Goal: Task Accomplishment & Management: Use online tool/utility

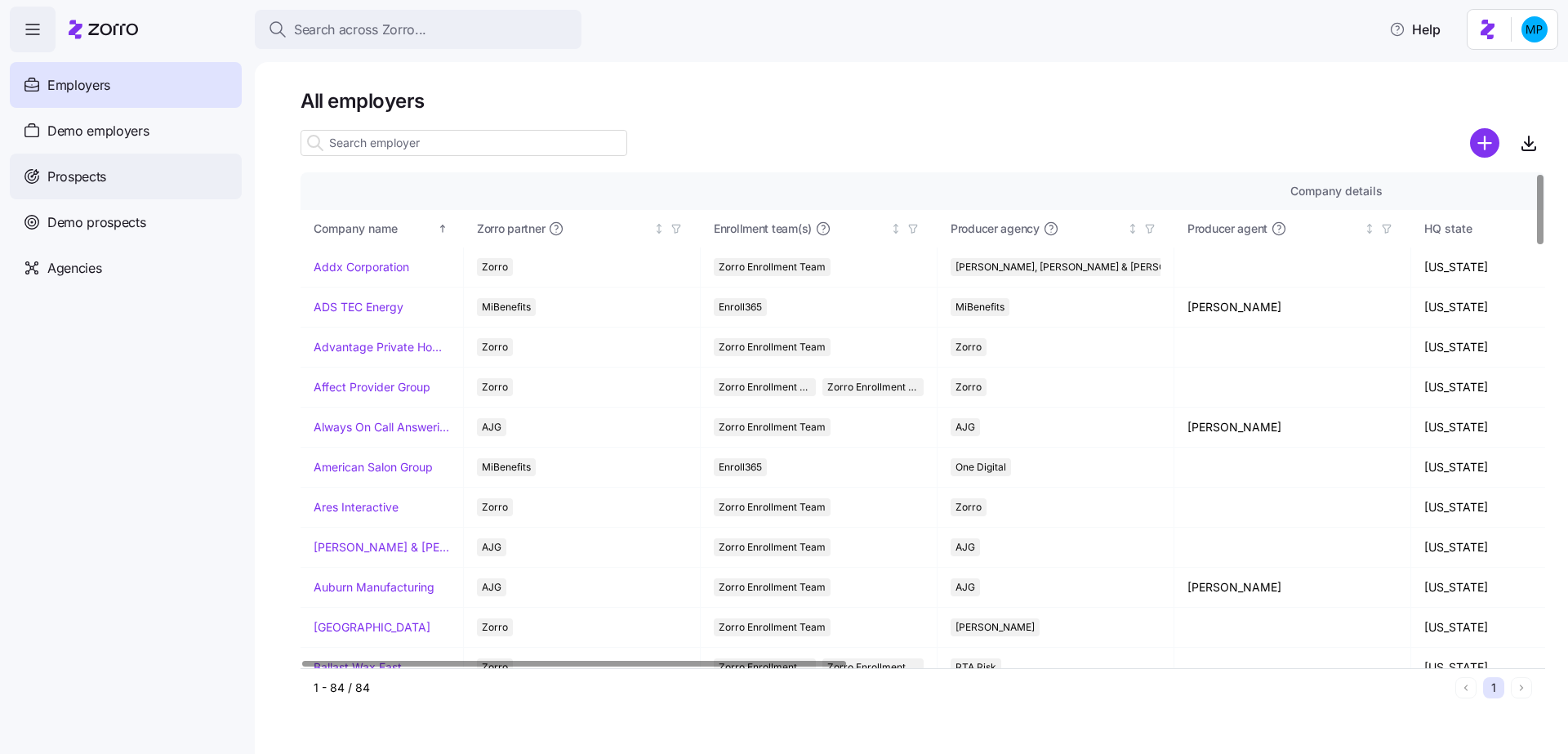
click at [108, 188] on div "Prospects" at bounding box center [125, 176] width 232 height 46
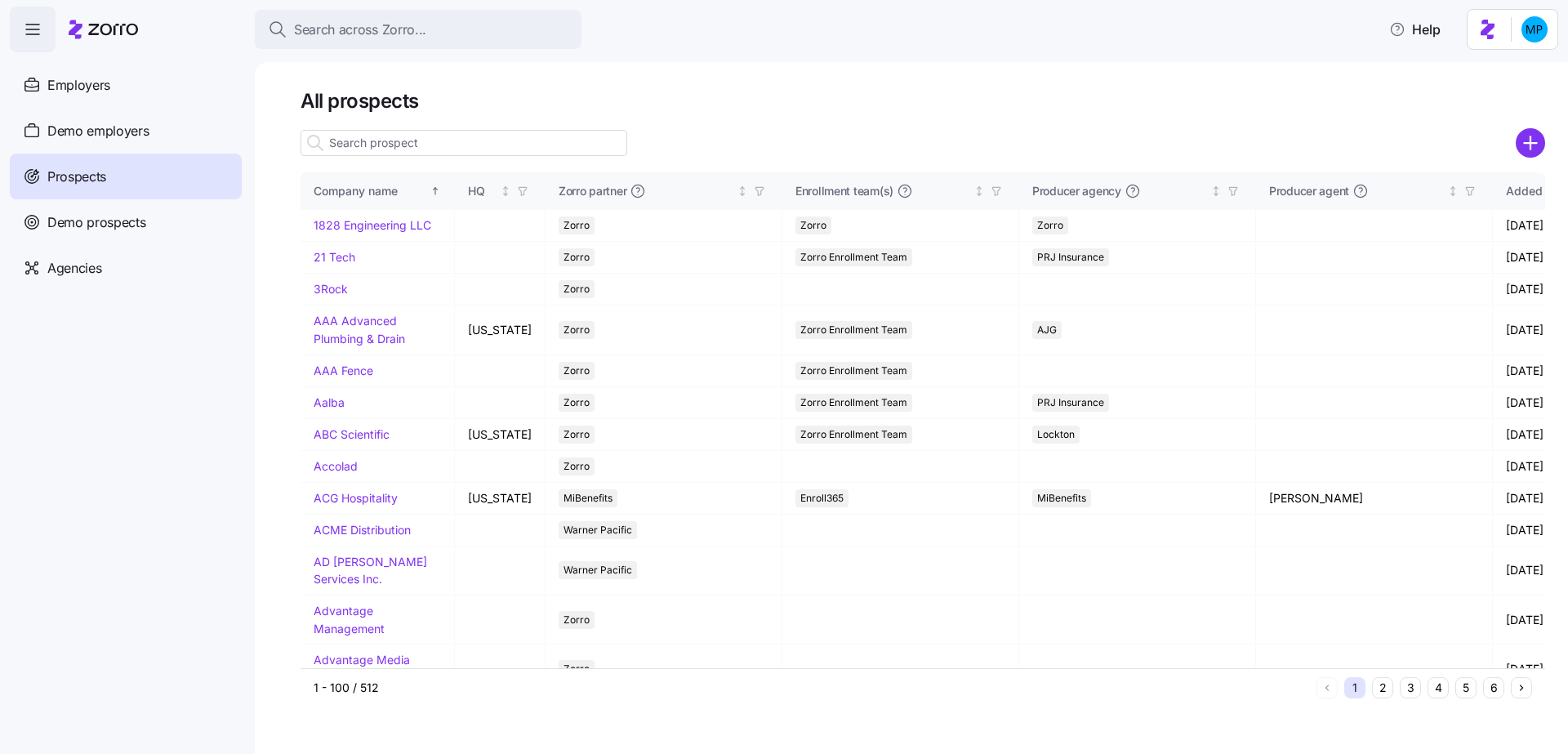
click at [430, 134] on input at bounding box center [464, 143] width 327 height 26
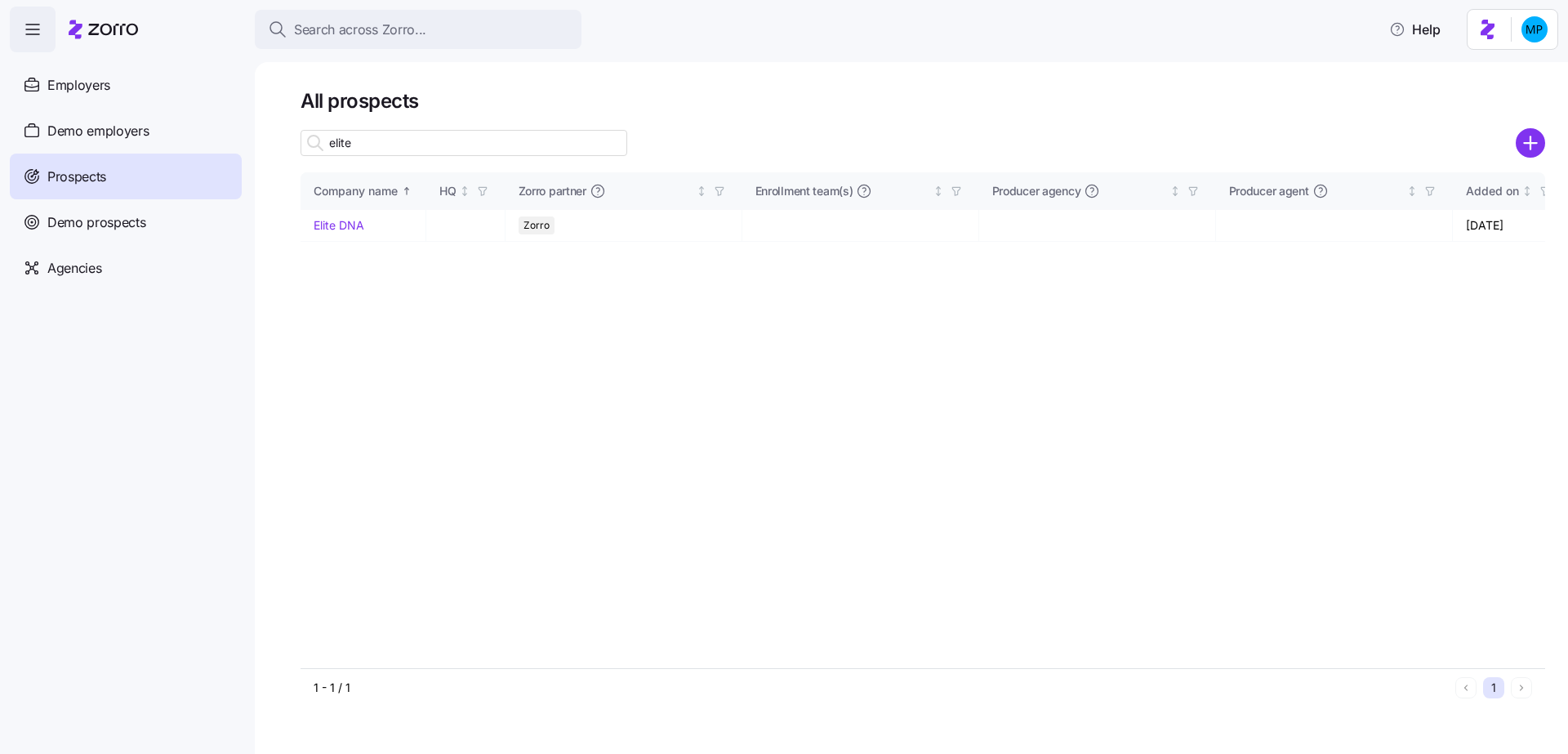
click at [578, 151] on input "elite" at bounding box center [464, 143] width 327 height 26
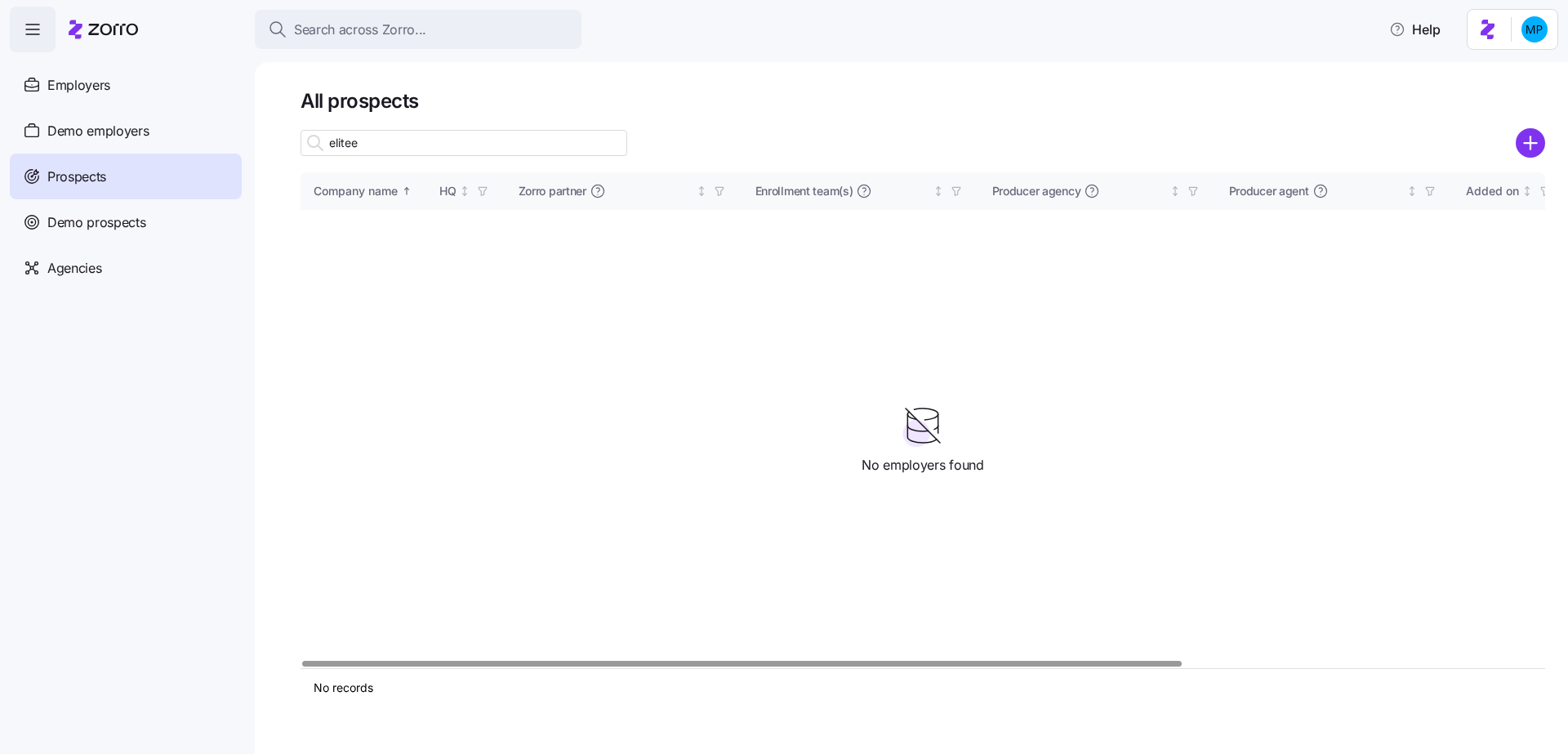
type input "elite"
click at [350, 229] on link "Elite DNA" at bounding box center [339, 225] width 50 height 14
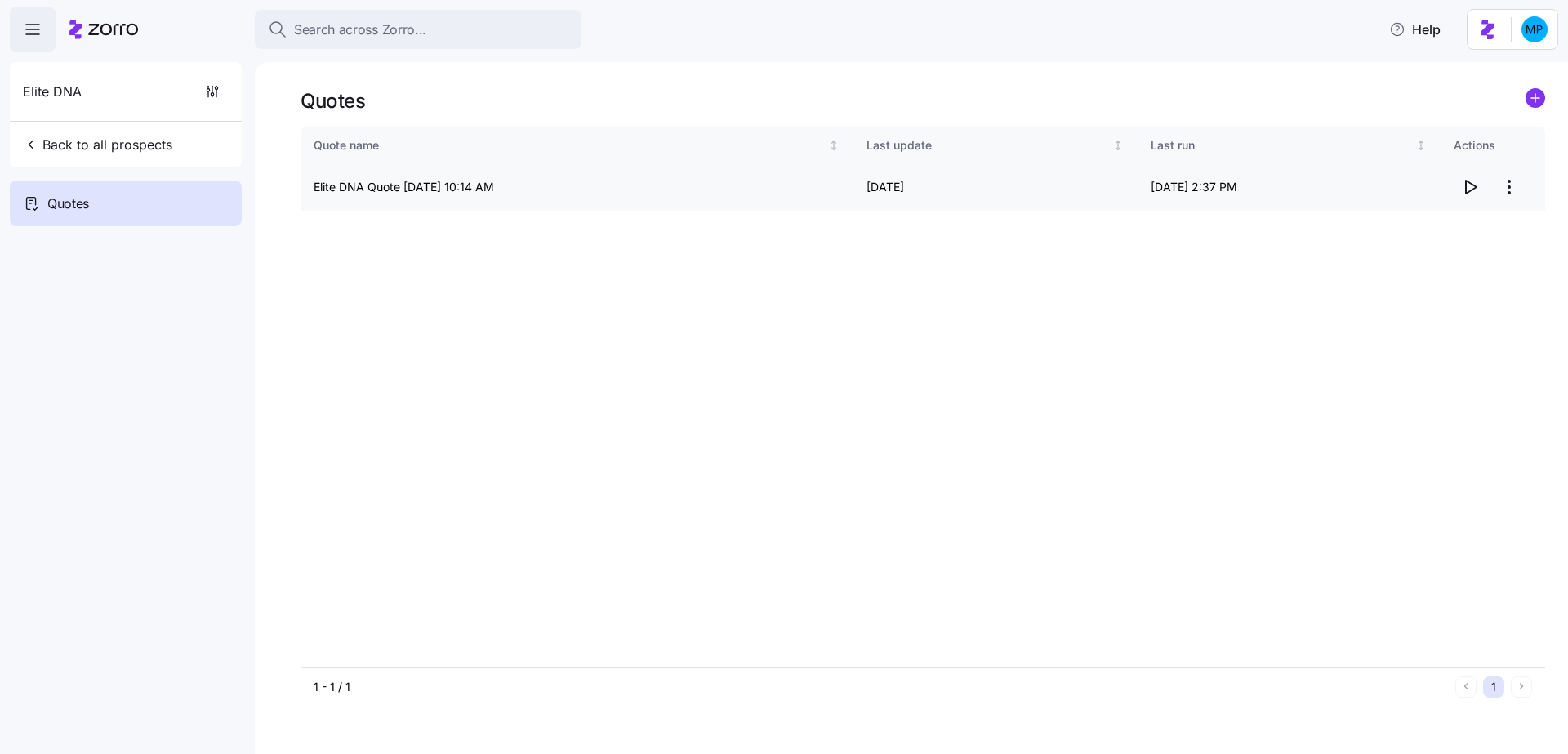
click at [1466, 191] on icon "button" at bounding box center [1471, 187] width 10 height 13
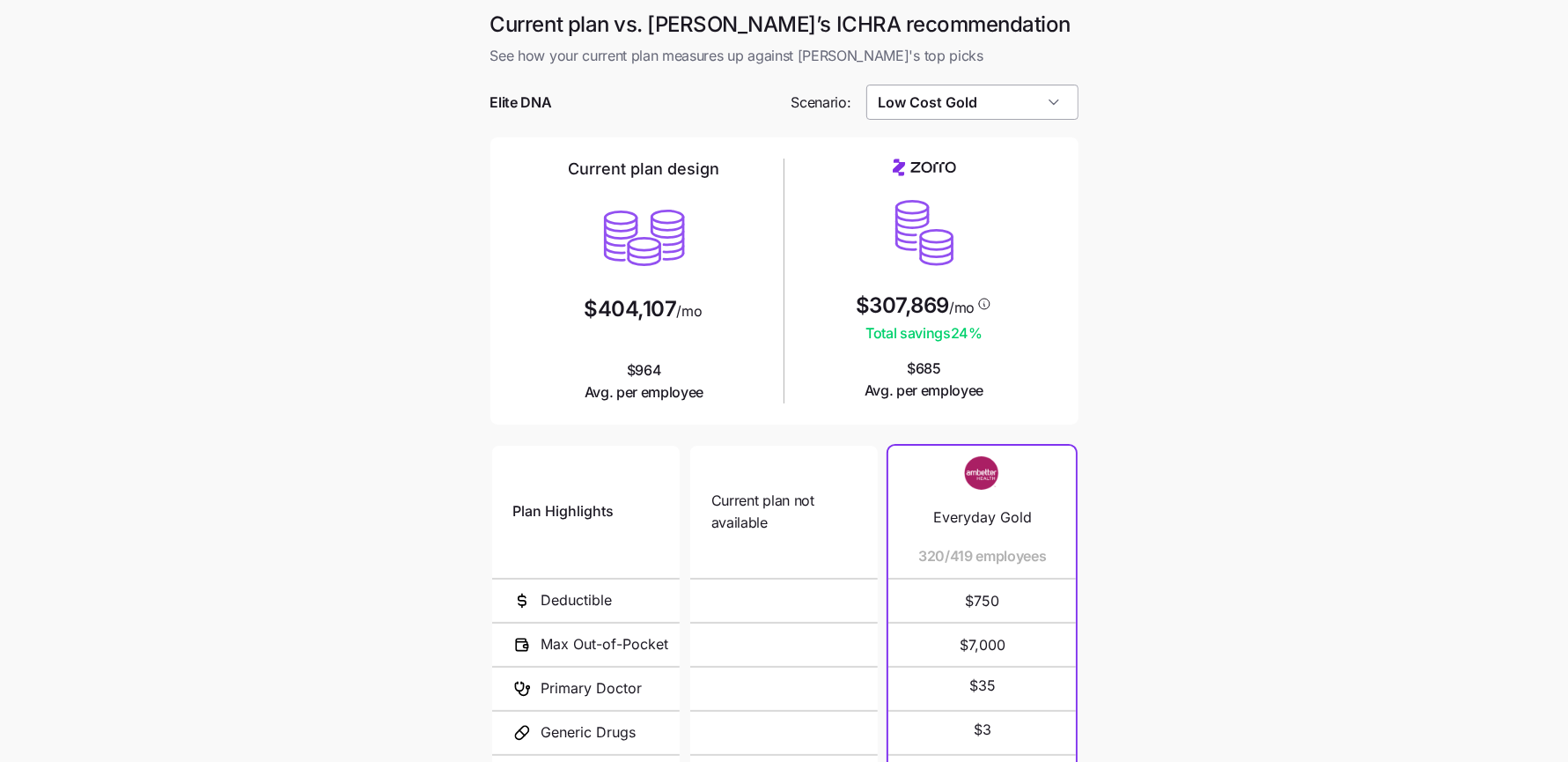
click at [1025, 99] on input "Low Cost Gold" at bounding box center [972, 102] width 212 height 36
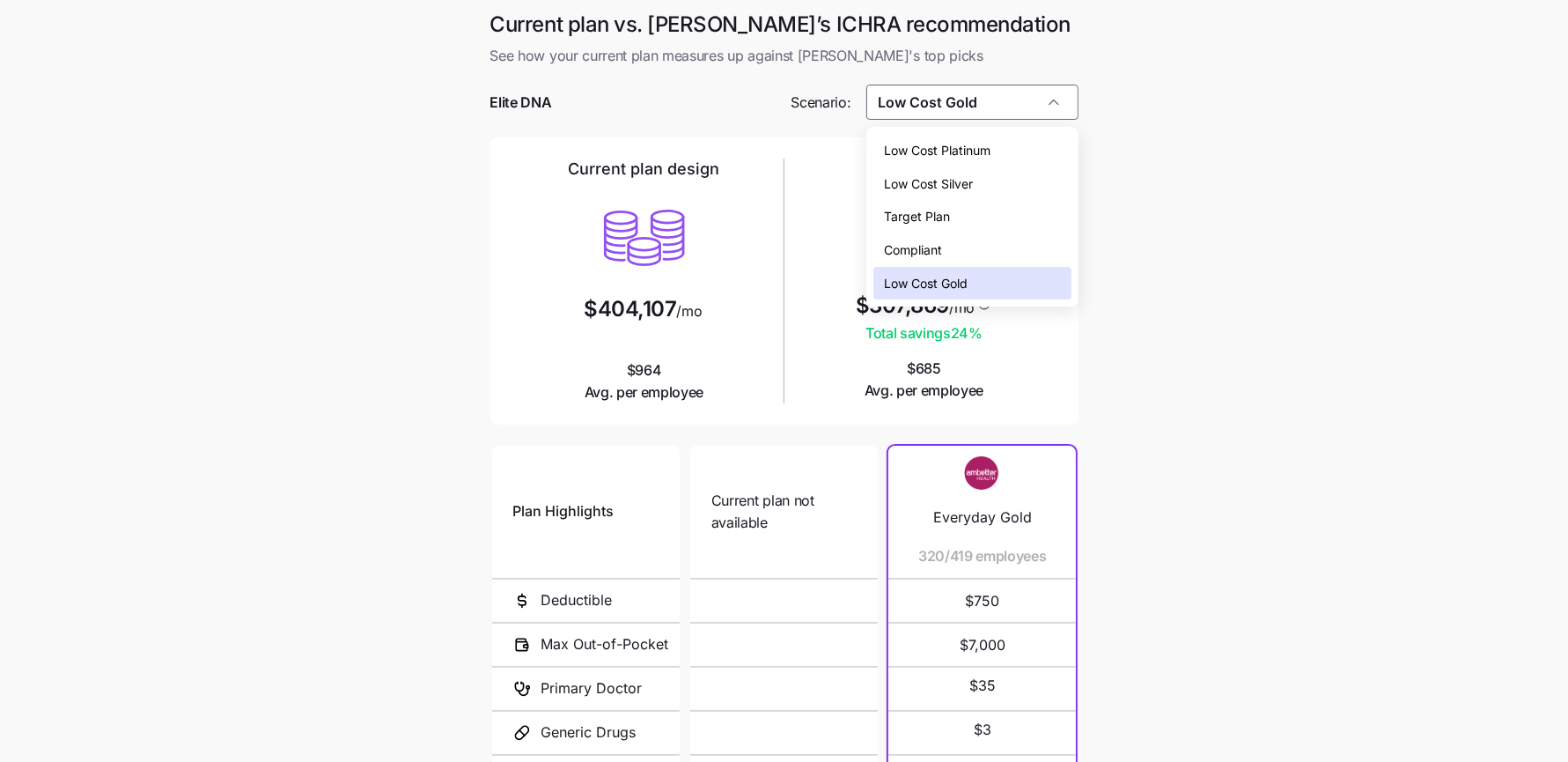
click at [986, 148] on span "Low Cost Platinum" at bounding box center [937, 151] width 107 height 20
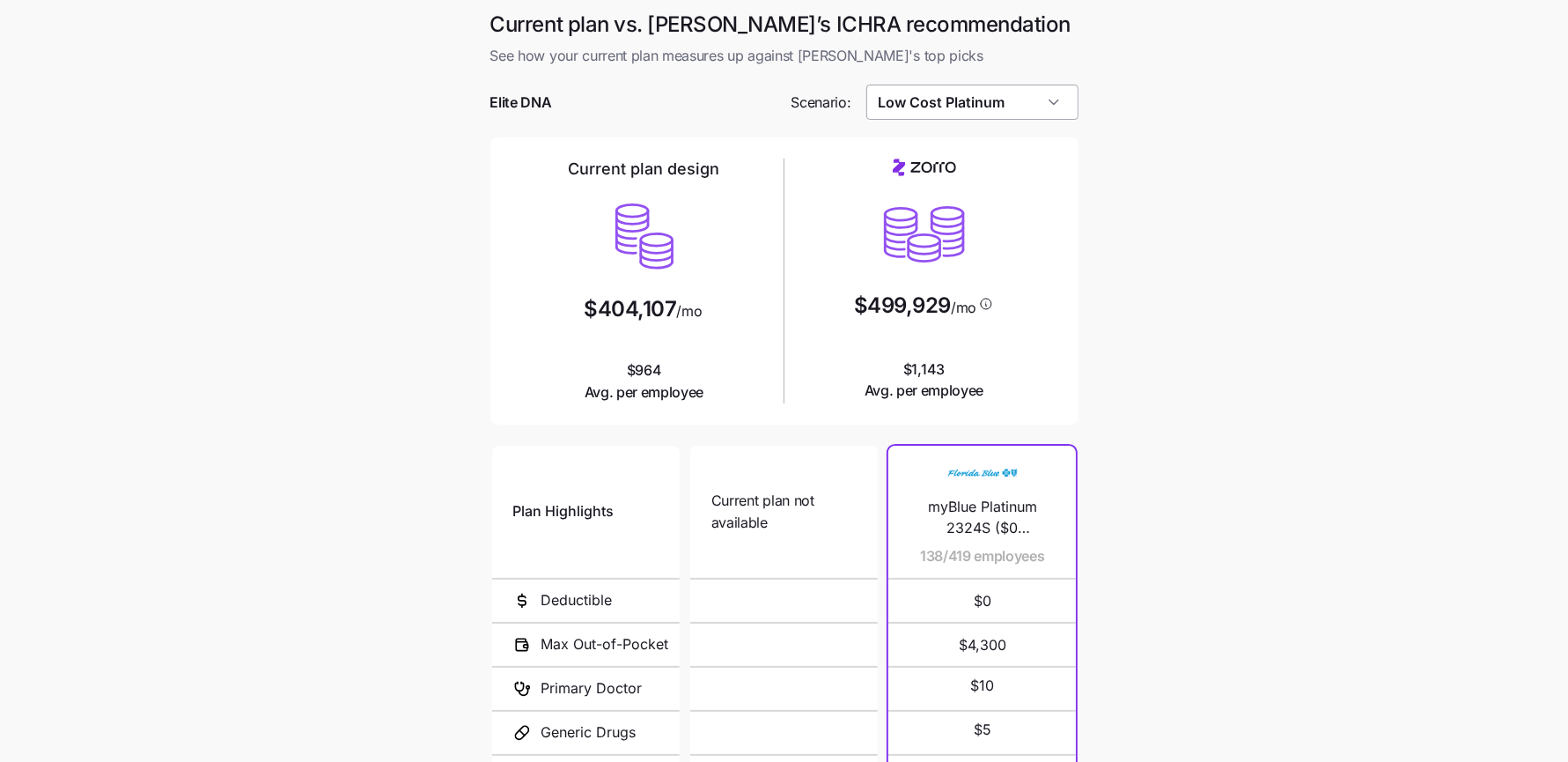
click at [1011, 95] on input "Low Cost Platinum" at bounding box center [972, 102] width 212 height 36
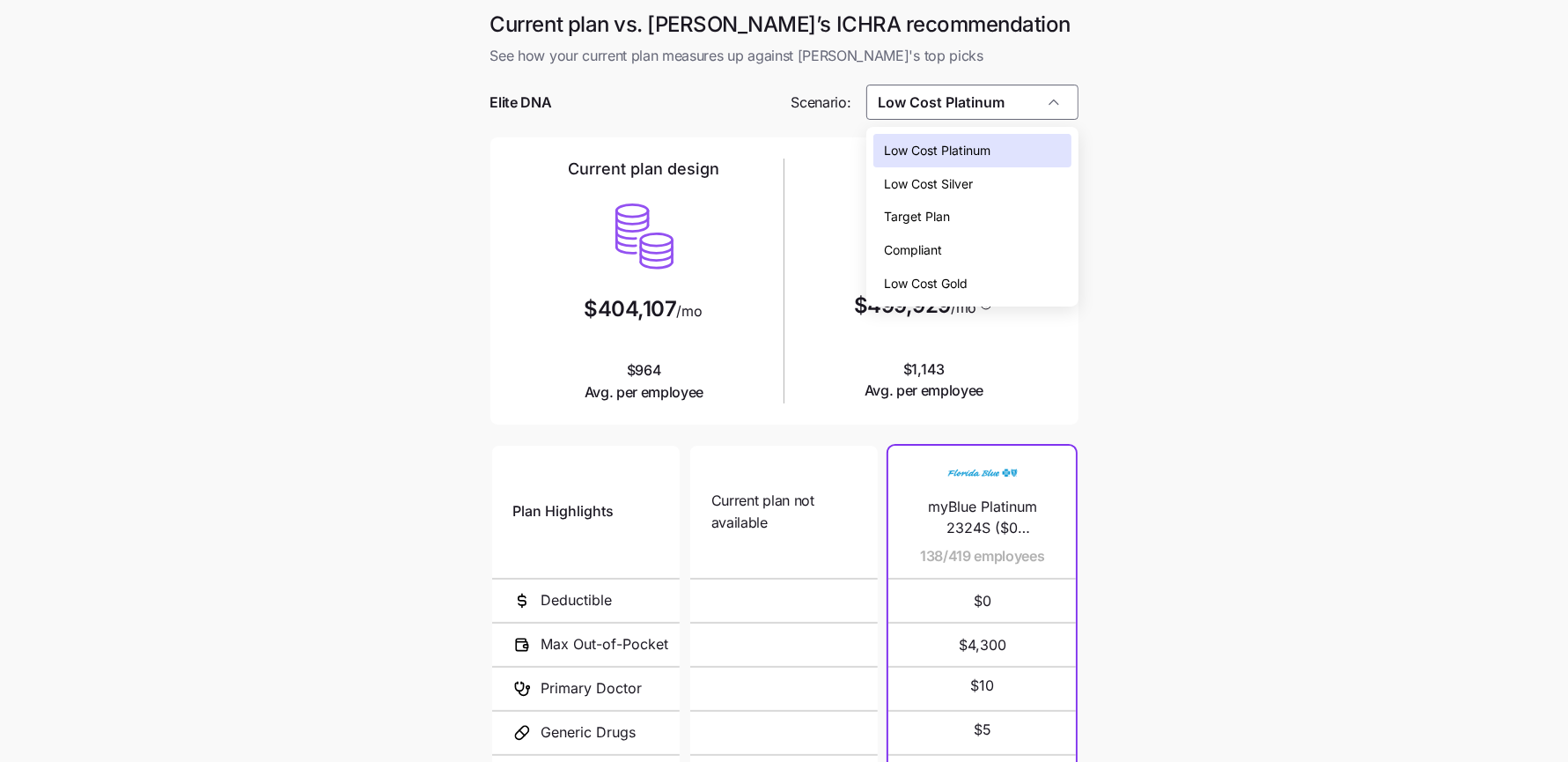
click at [988, 174] on div "Low Cost Silver" at bounding box center [971, 184] width 197 height 34
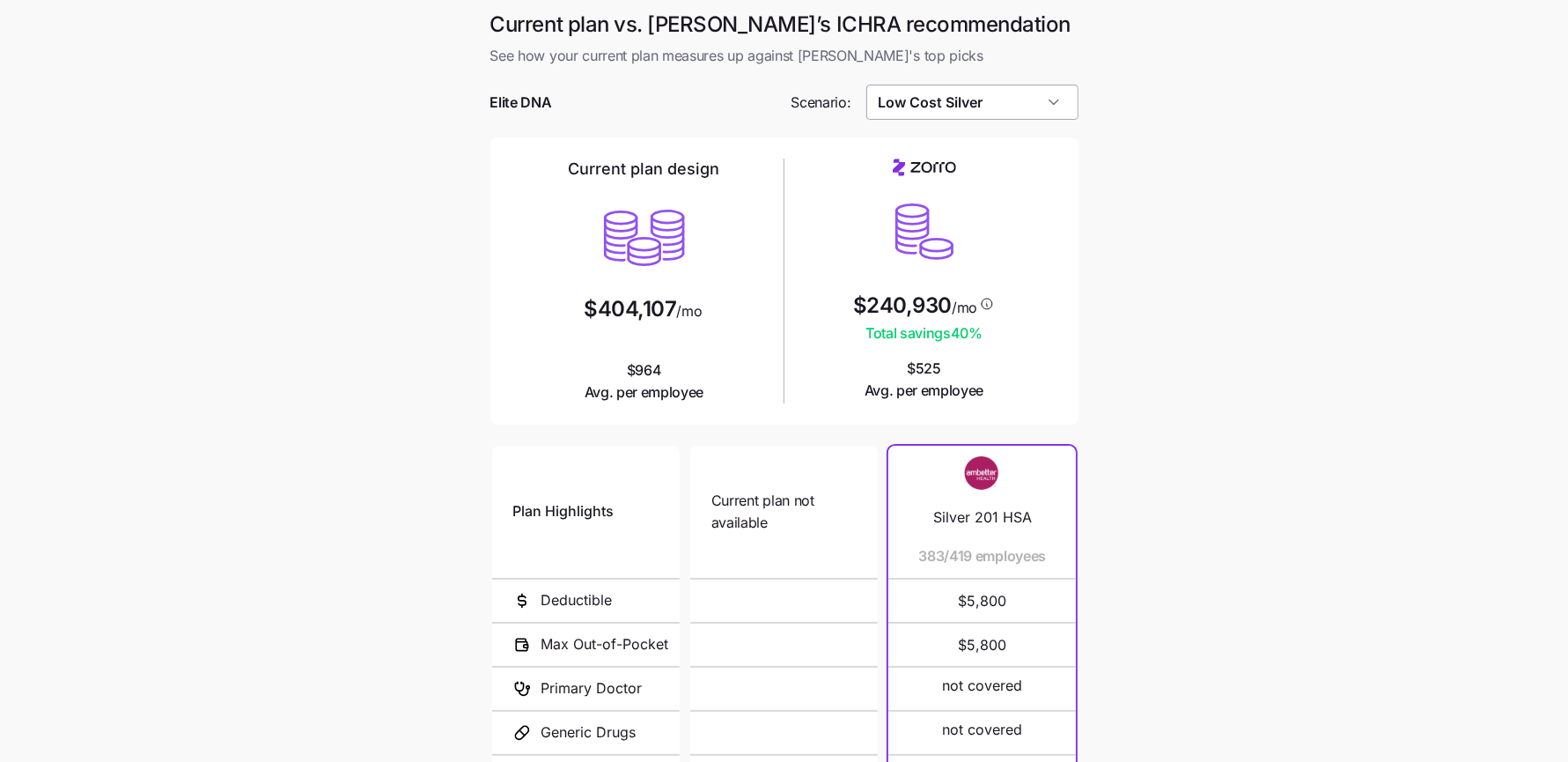
click at [1039, 107] on input "Low Cost Silver" at bounding box center [972, 102] width 212 height 36
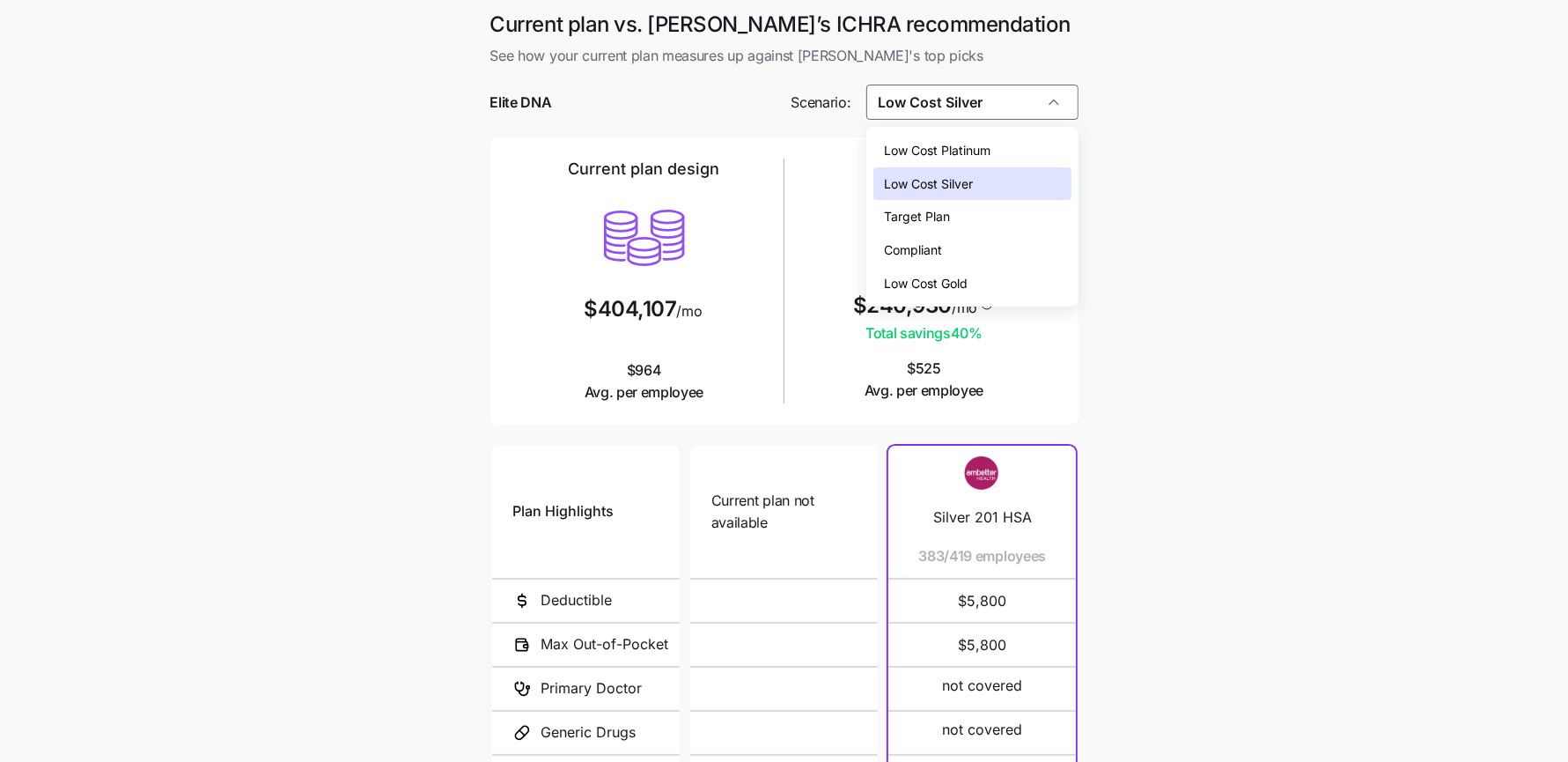
click at [985, 287] on div "Low Cost Gold" at bounding box center [971, 283] width 197 height 34
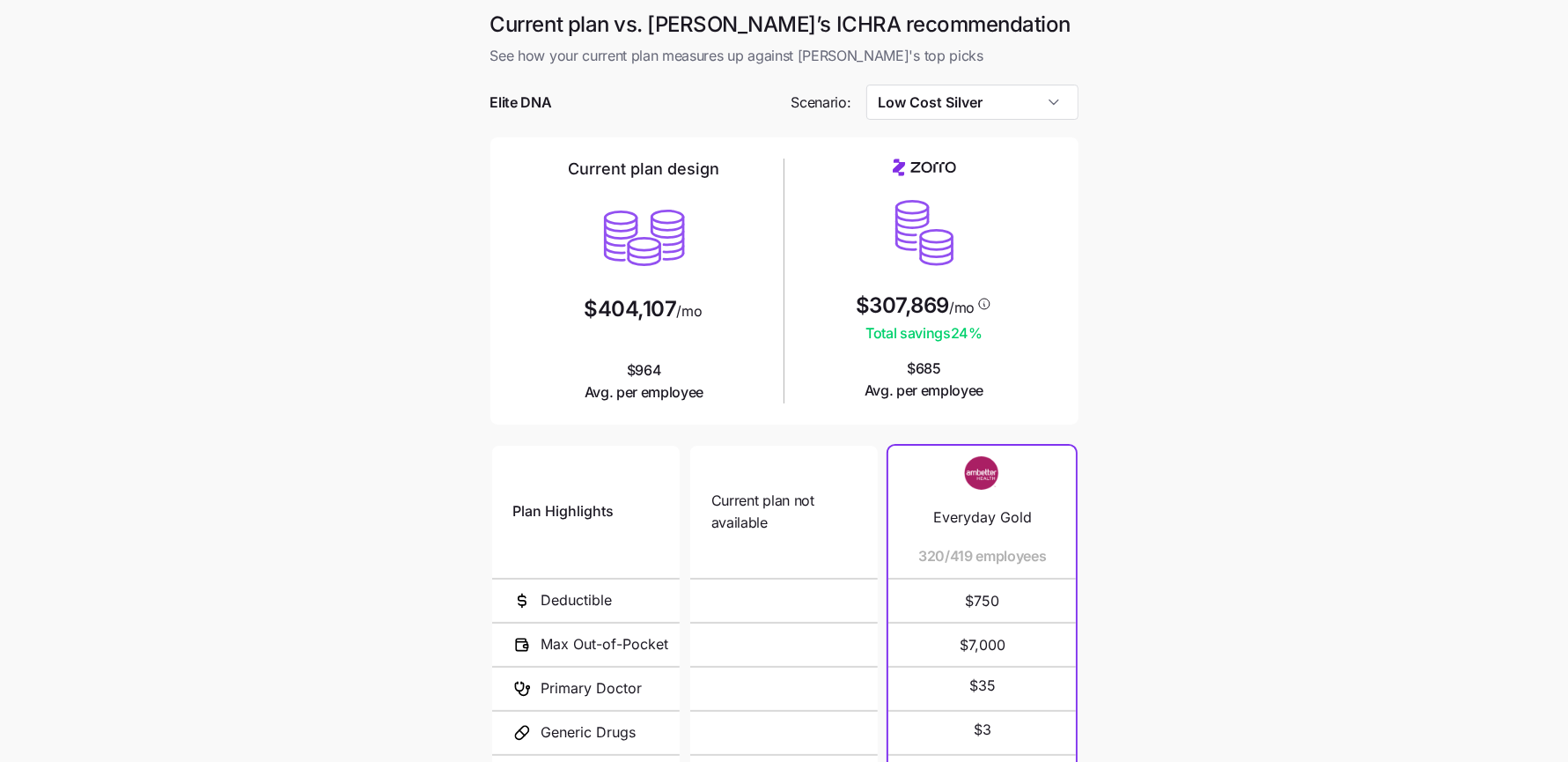
type input "Low Cost Gold"
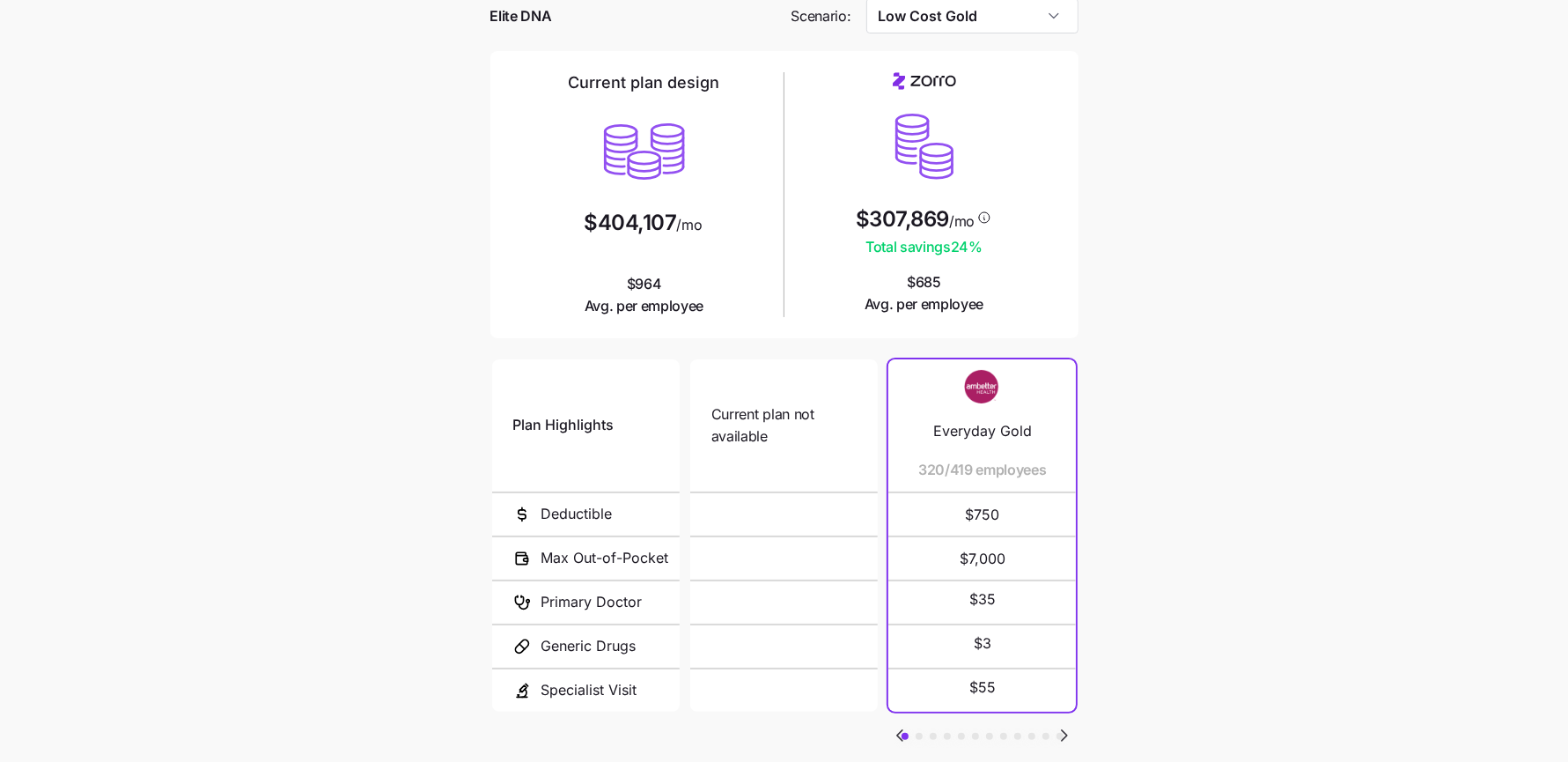
scroll to position [199, 0]
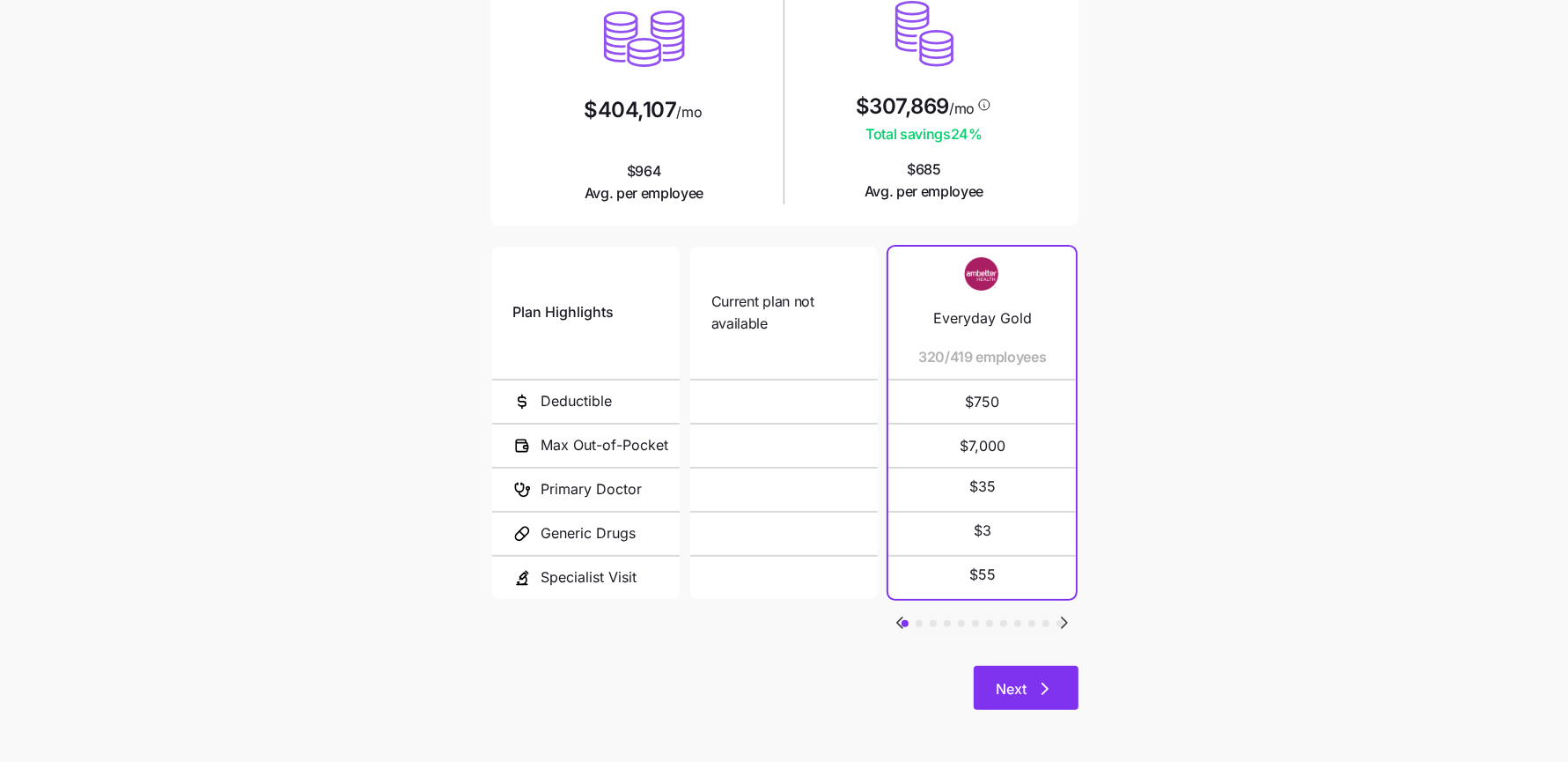
click at [1043, 681] on icon "button" at bounding box center [1045, 688] width 22 height 22
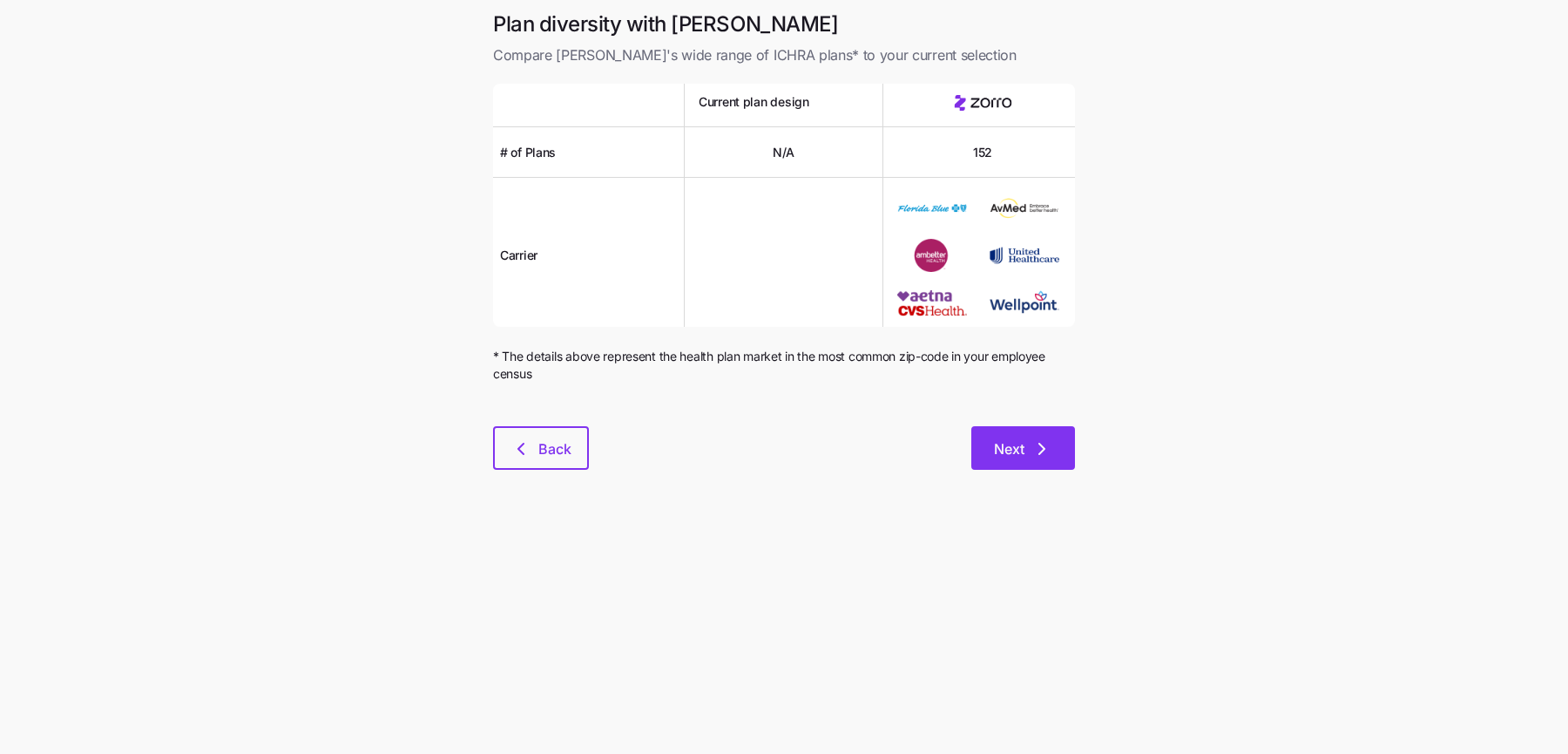
click at [1050, 426] on button "Next" at bounding box center [1023, 448] width 104 height 43
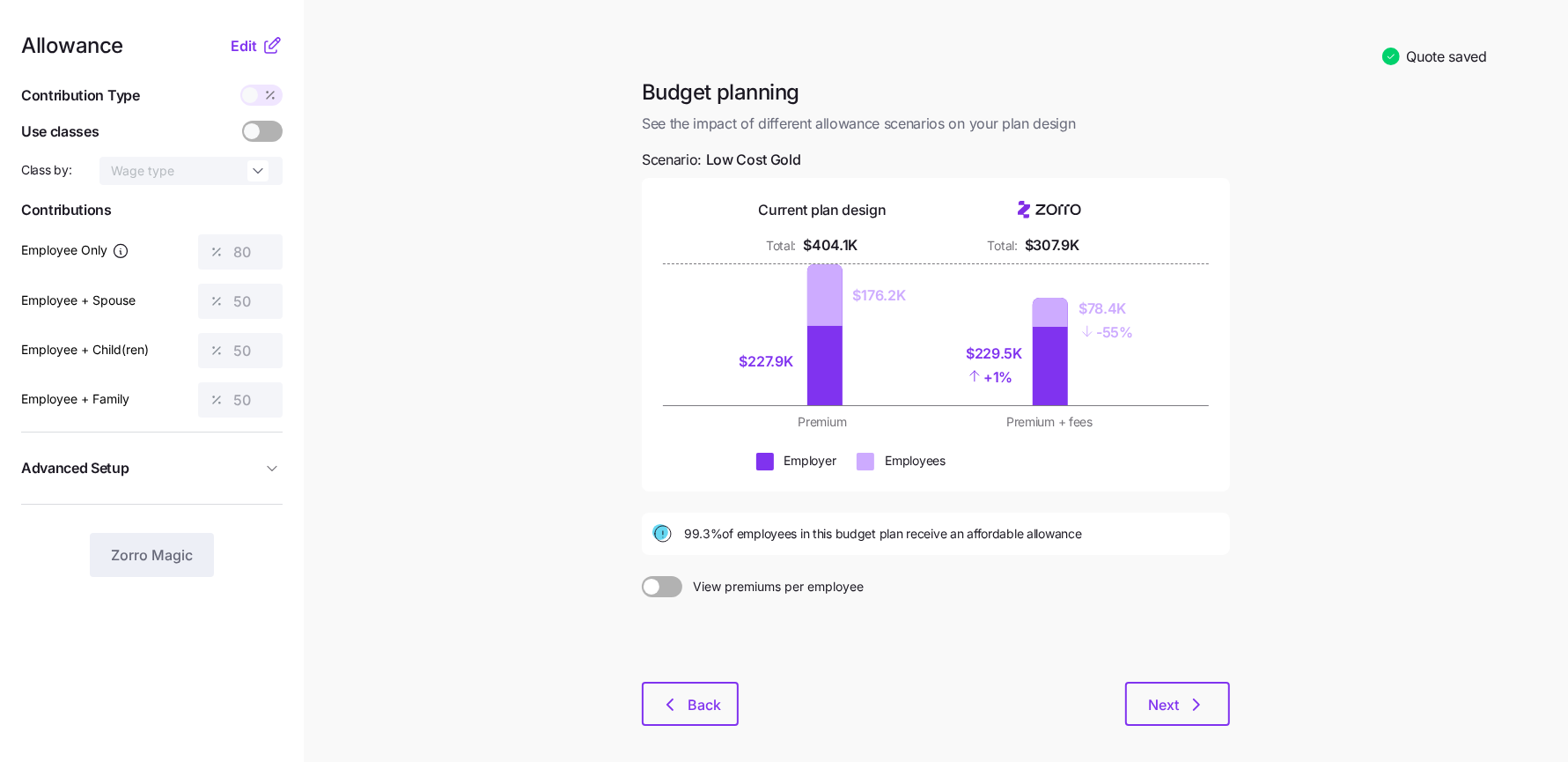
click at [256, 85] on div at bounding box center [261, 94] width 42 height 22
click at [252, 43] on span "Edit" at bounding box center [244, 46] width 26 height 22
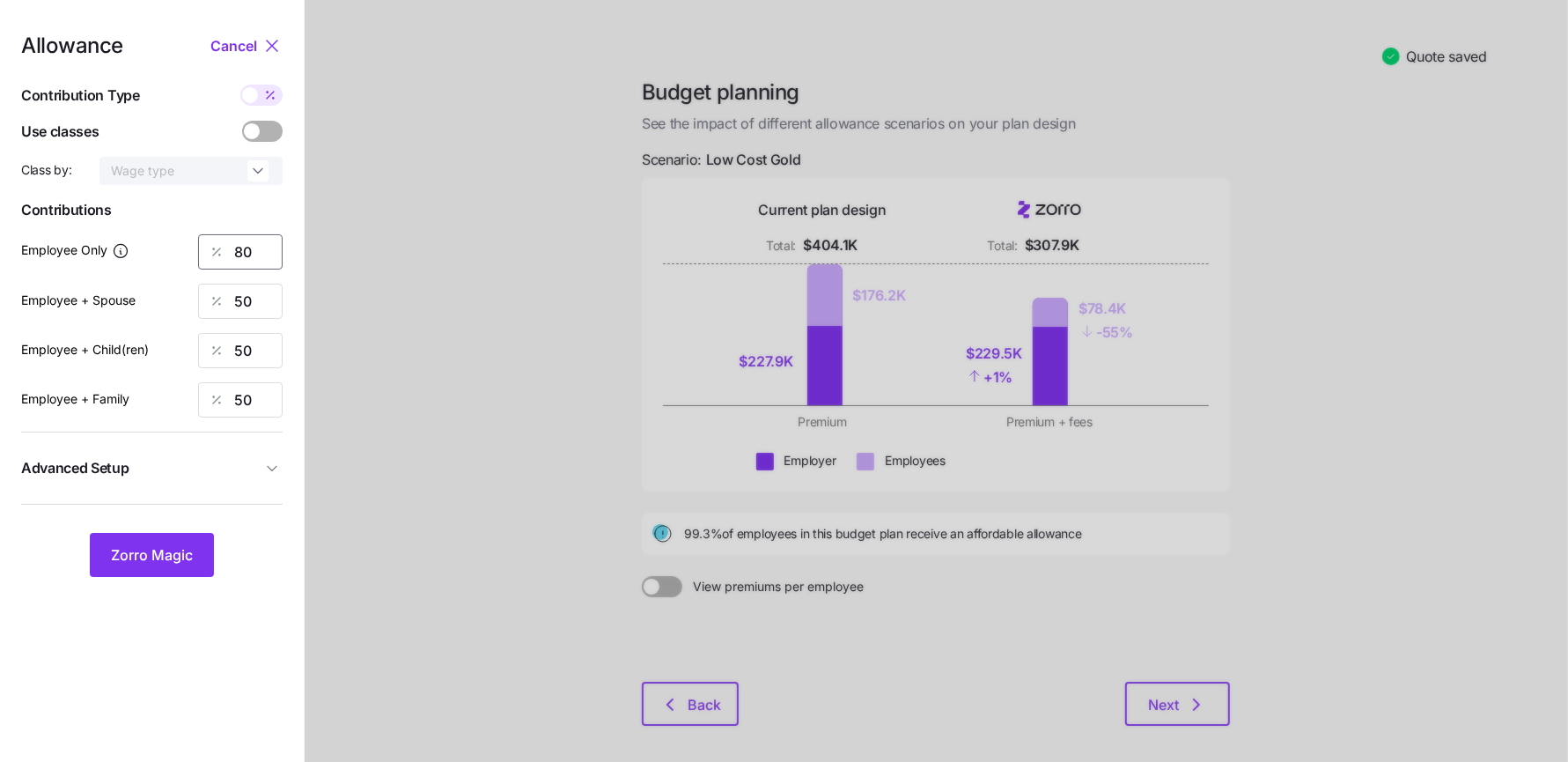
click at [252, 261] on input "80" at bounding box center [240, 252] width 84 height 36
type input "70"
type input "3"
type input "40"
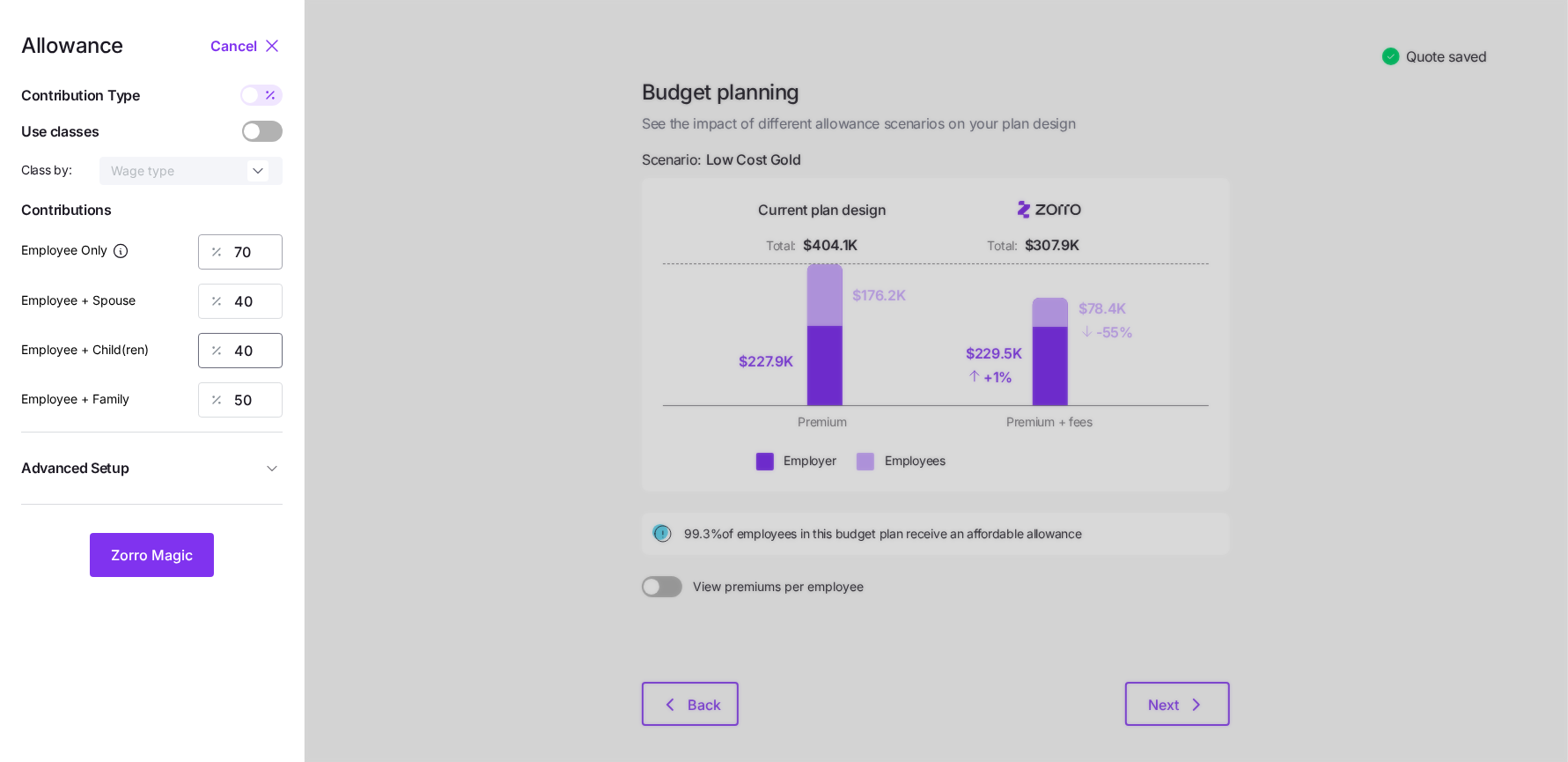
type input "40"
click at [144, 561] on span "Zorro Magic" at bounding box center [152, 554] width 82 height 22
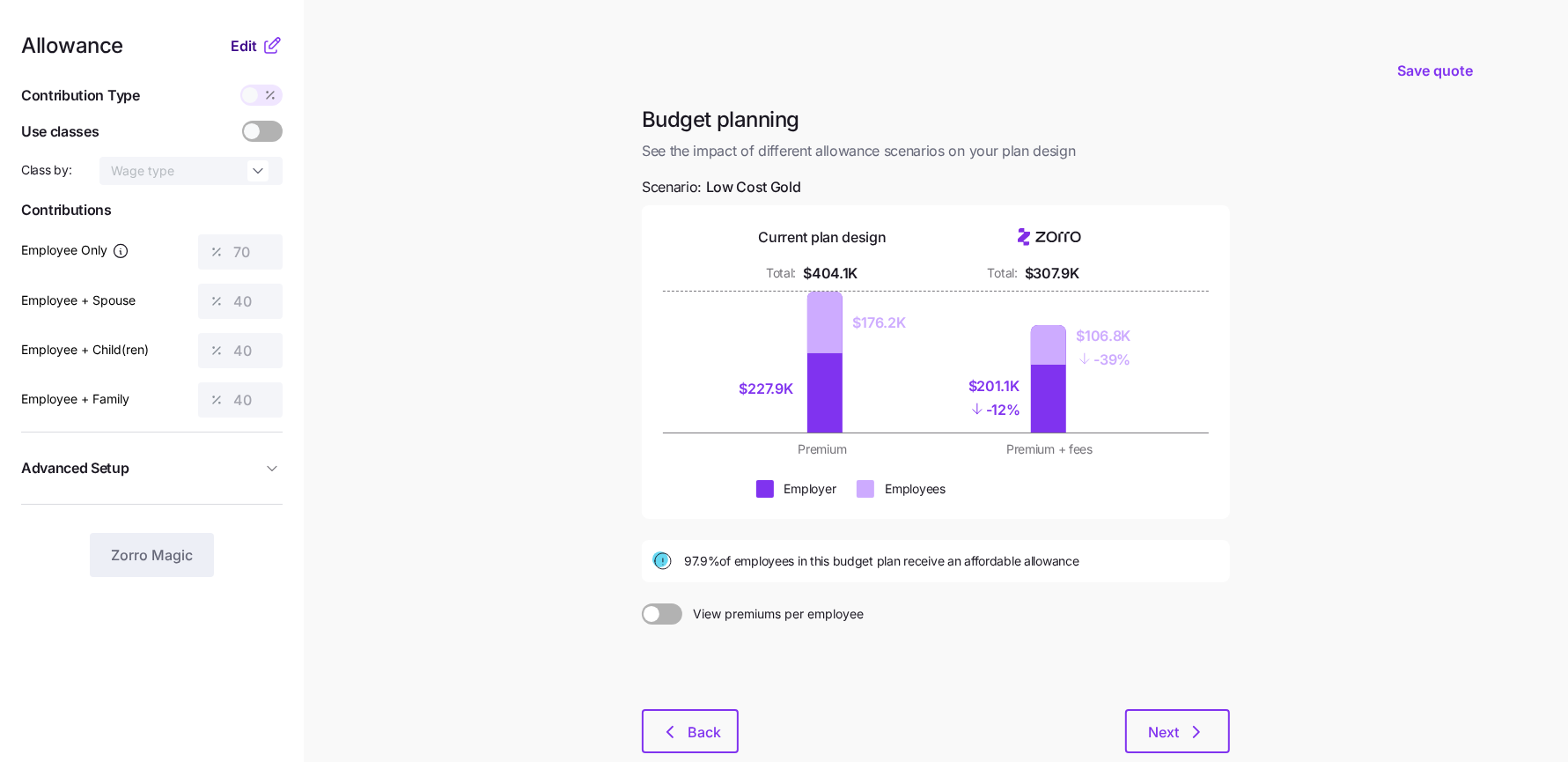
click at [247, 51] on span "Edit" at bounding box center [244, 46] width 26 height 22
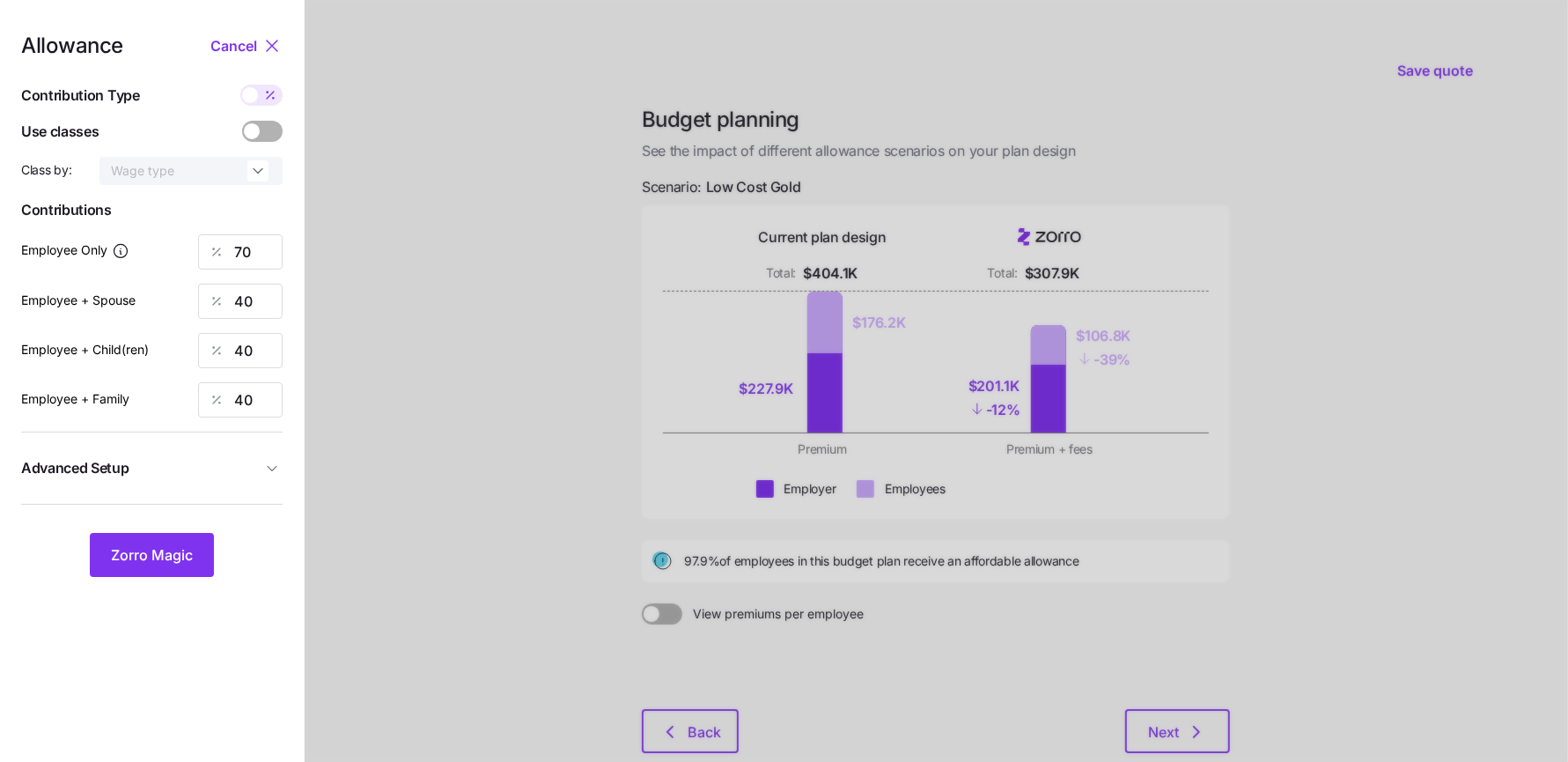
click at [262, 98] on span at bounding box center [270, 94] width 24 height 22
click at [240, 84] on input "checkbox" at bounding box center [240, 84] width 0 height 0
type input "436"
type input "498"
type input "449"
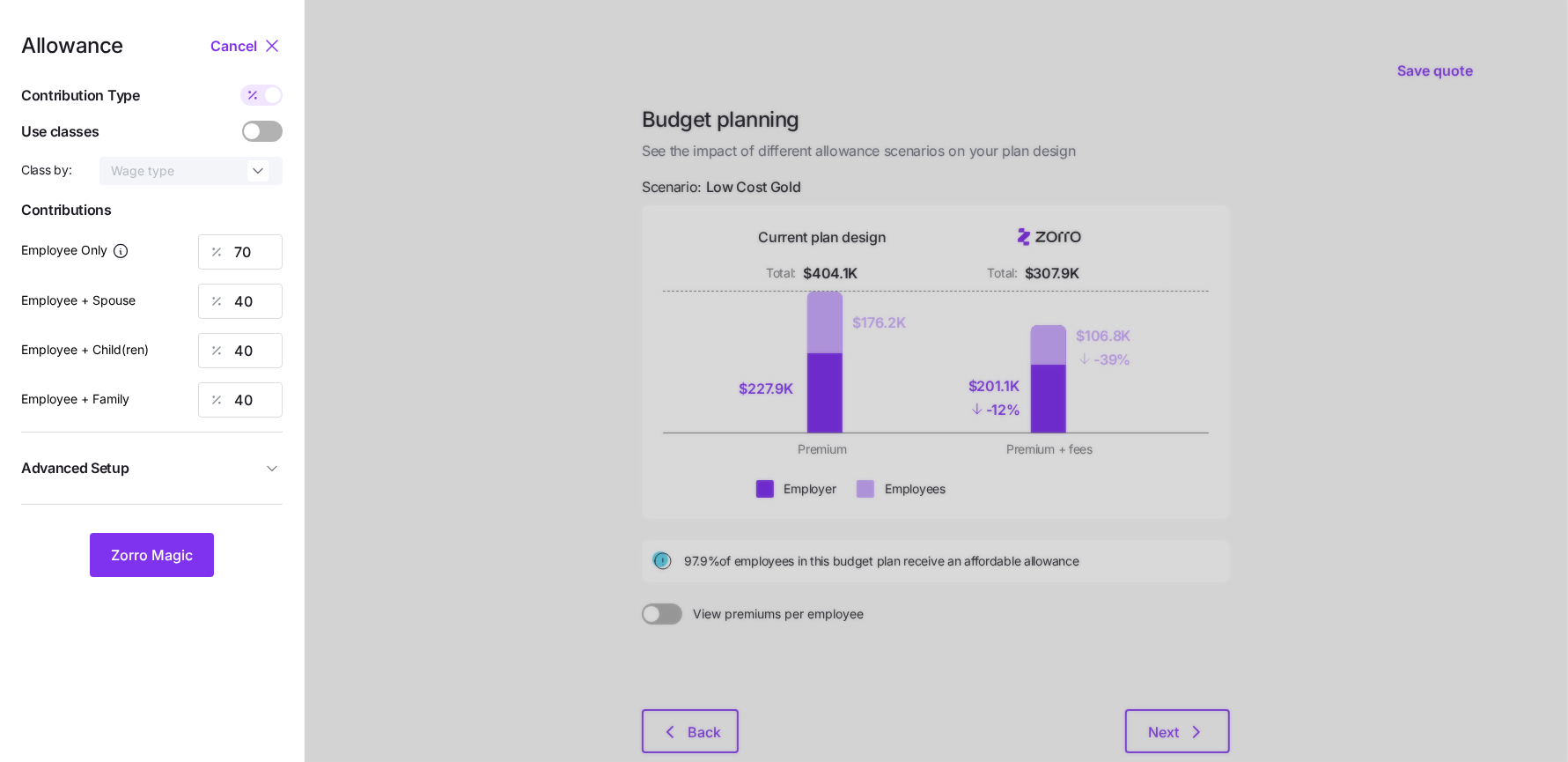
type input "698"
click at [246, 251] on input "436" at bounding box center [240, 252] width 84 height 36
click at [262, 86] on span at bounding box center [252, 94] width 24 height 22
click at [240, 84] on input "checkbox" at bounding box center [240, 84] width 0 height 0
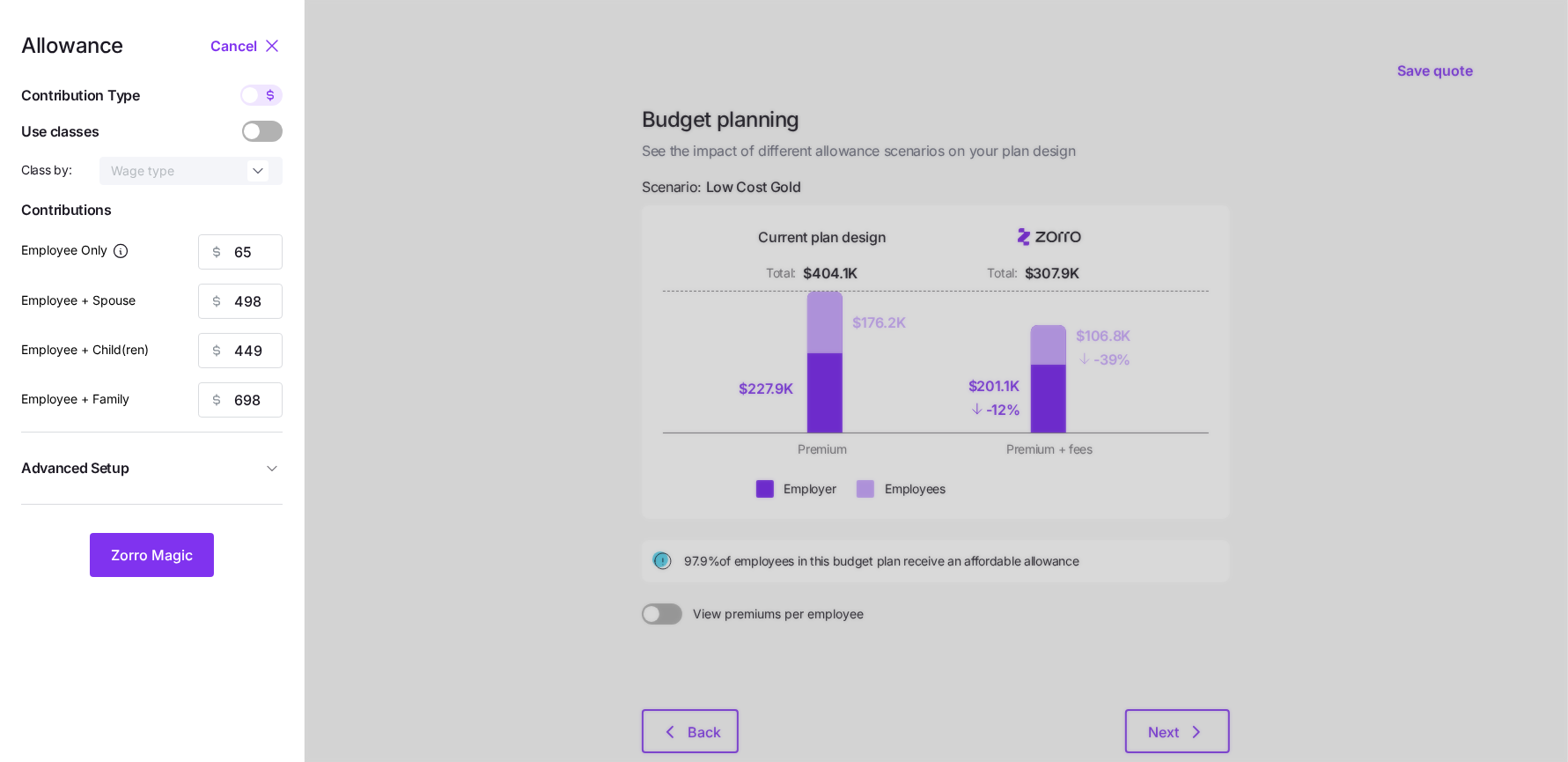
type input "70"
type input "40"
click at [248, 258] on input "70" at bounding box center [240, 252] width 84 height 36
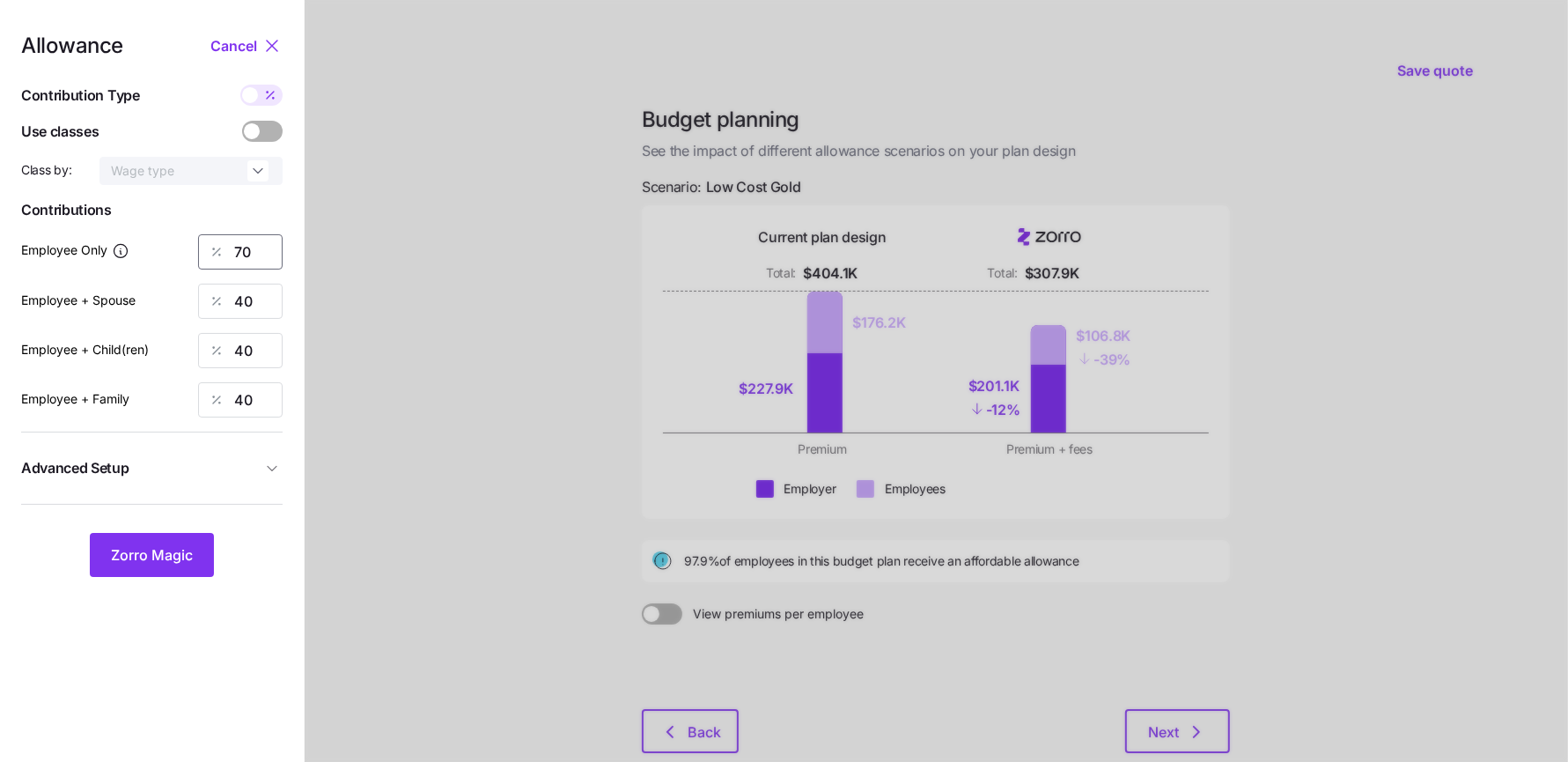
click at [248, 258] on input "70" at bounding box center [240, 252] width 84 height 36
click at [178, 569] on button "Zorro Magic" at bounding box center [151, 554] width 124 height 44
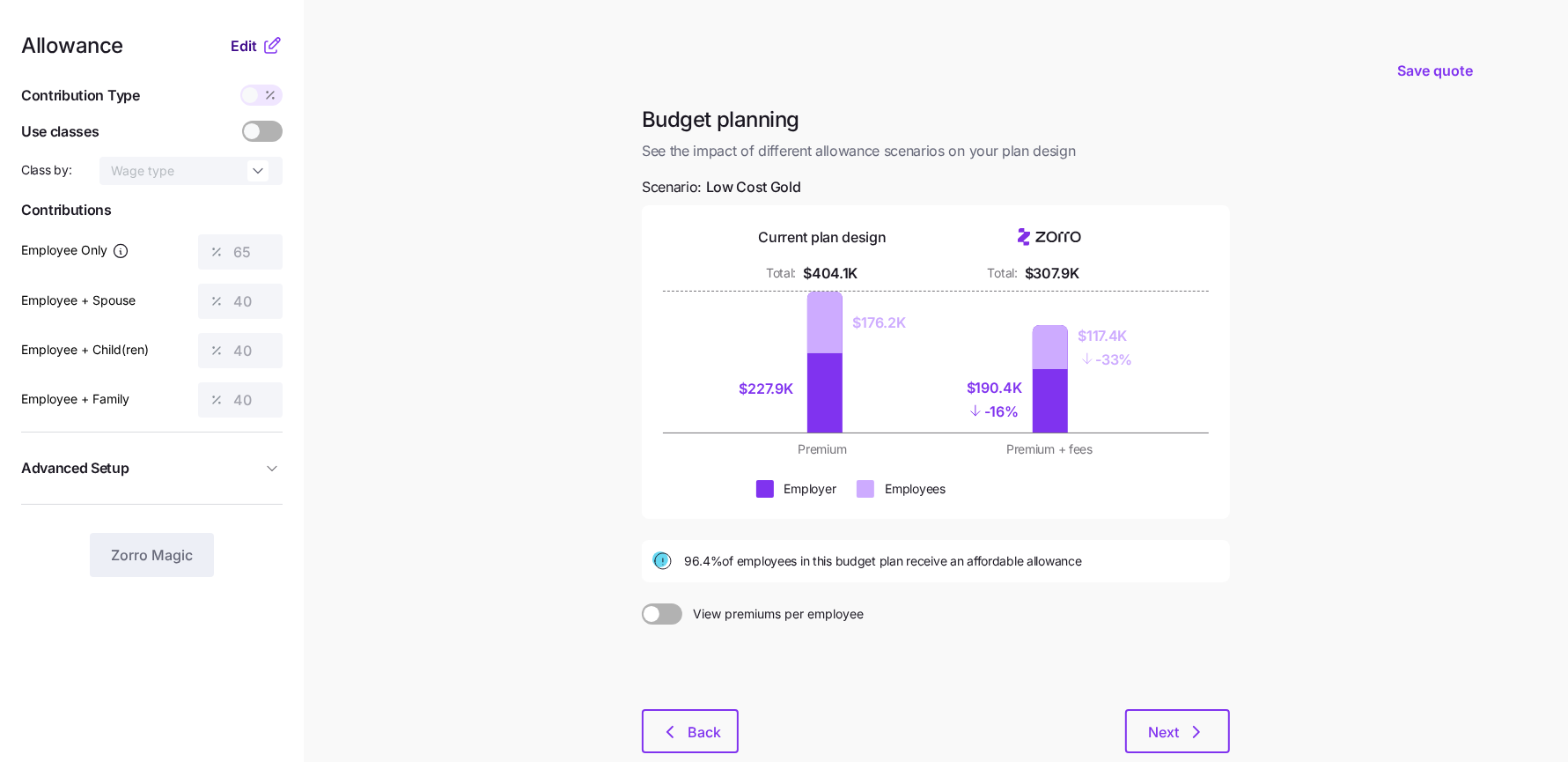
click at [243, 46] on span "Edit" at bounding box center [244, 46] width 26 height 22
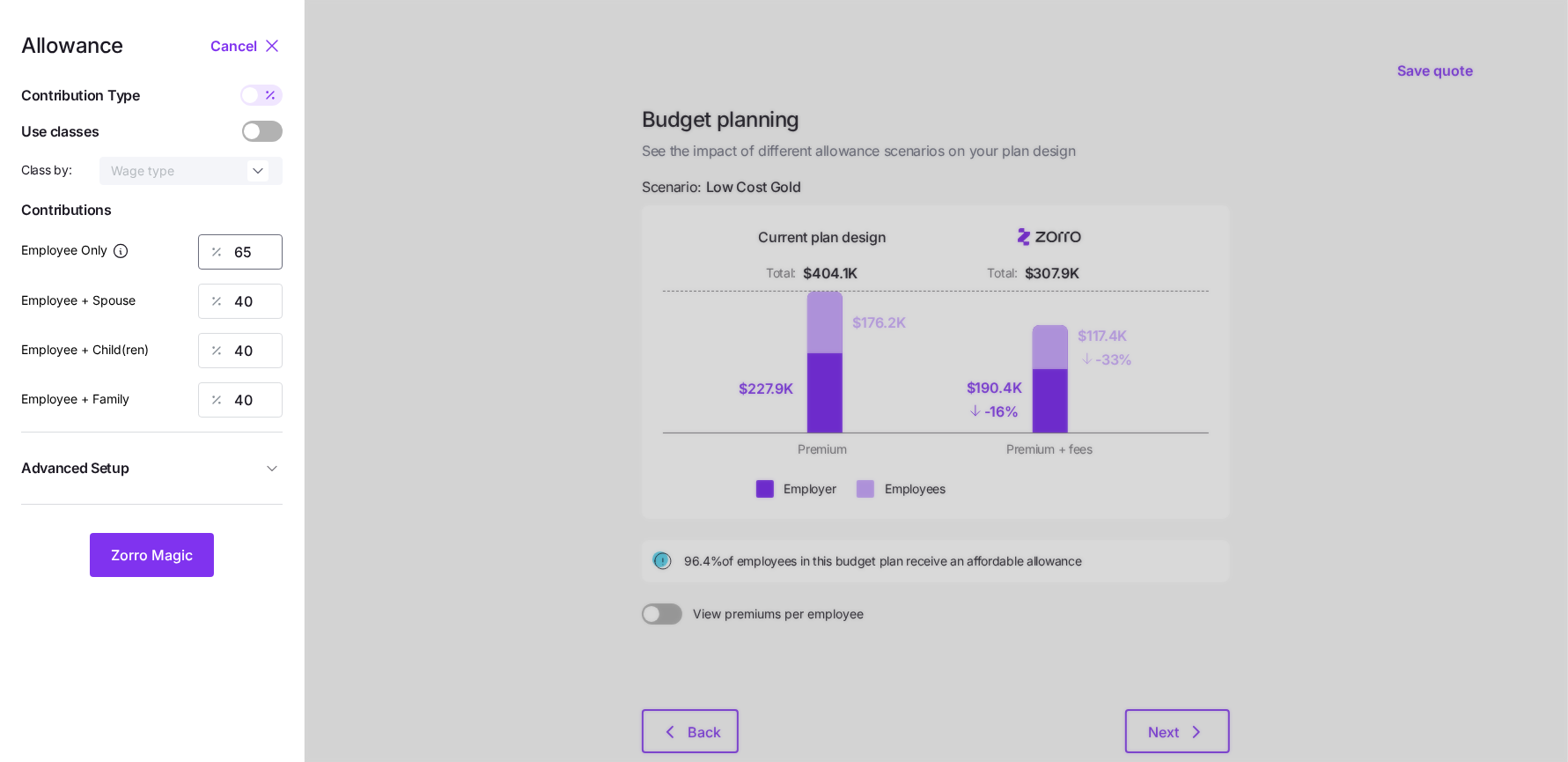
click at [245, 249] on input "65" at bounding box center [240, 252] width 84 height 36
click at [147, 544] on span "Zorro Magic" at bounding box center [152, 554] width 82 height 22
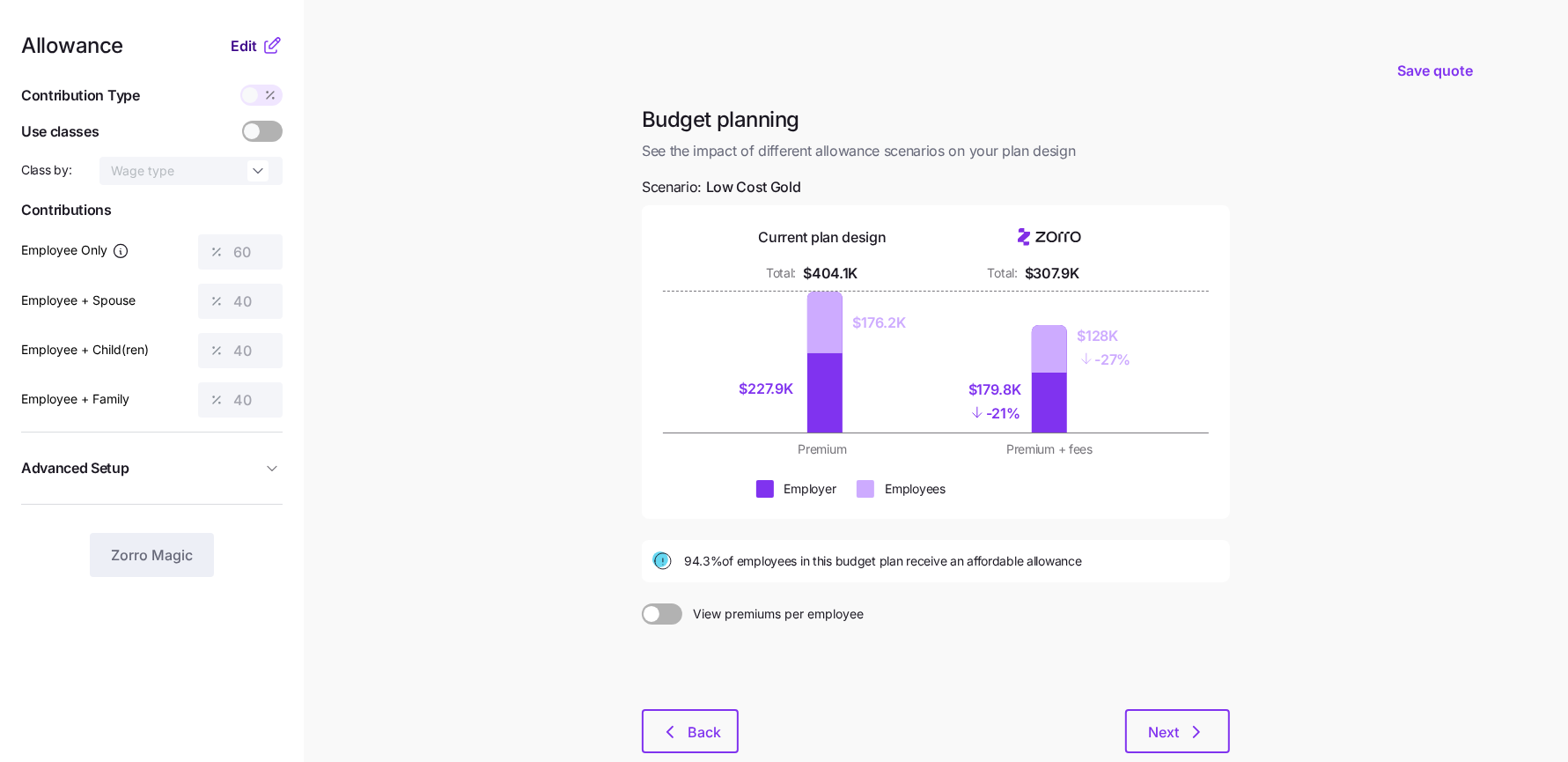
click at [241, 49] on span "Edit" at bounding box center [244, 46] width 26 height 22
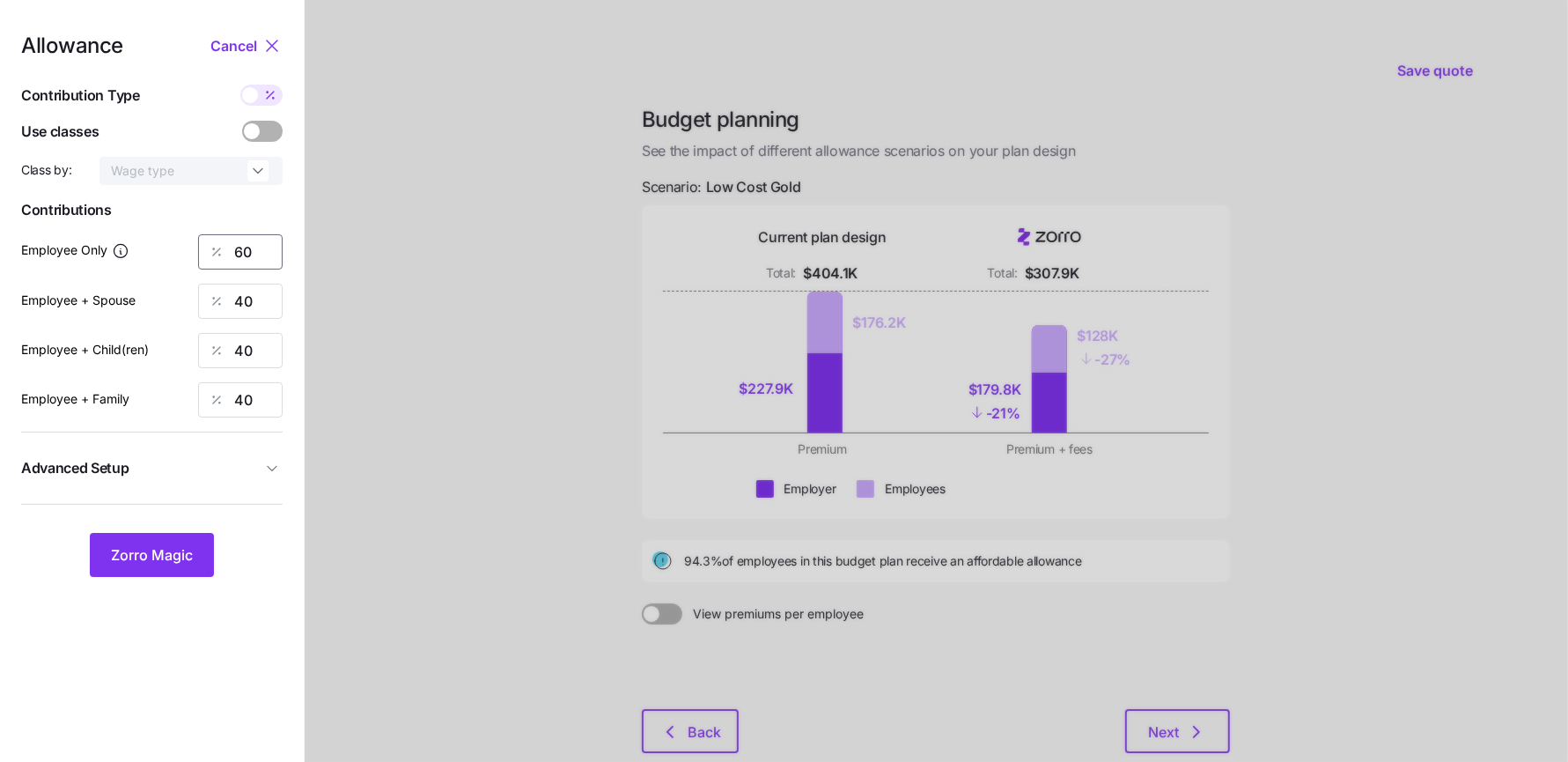
click at [240, 253] on input "60" at bounding box center [240, 252] width 84 height 36
type input "55"
click at [194, 552] on button "Zorro Magic" at bounding box center [151, 554] width 124 height 44
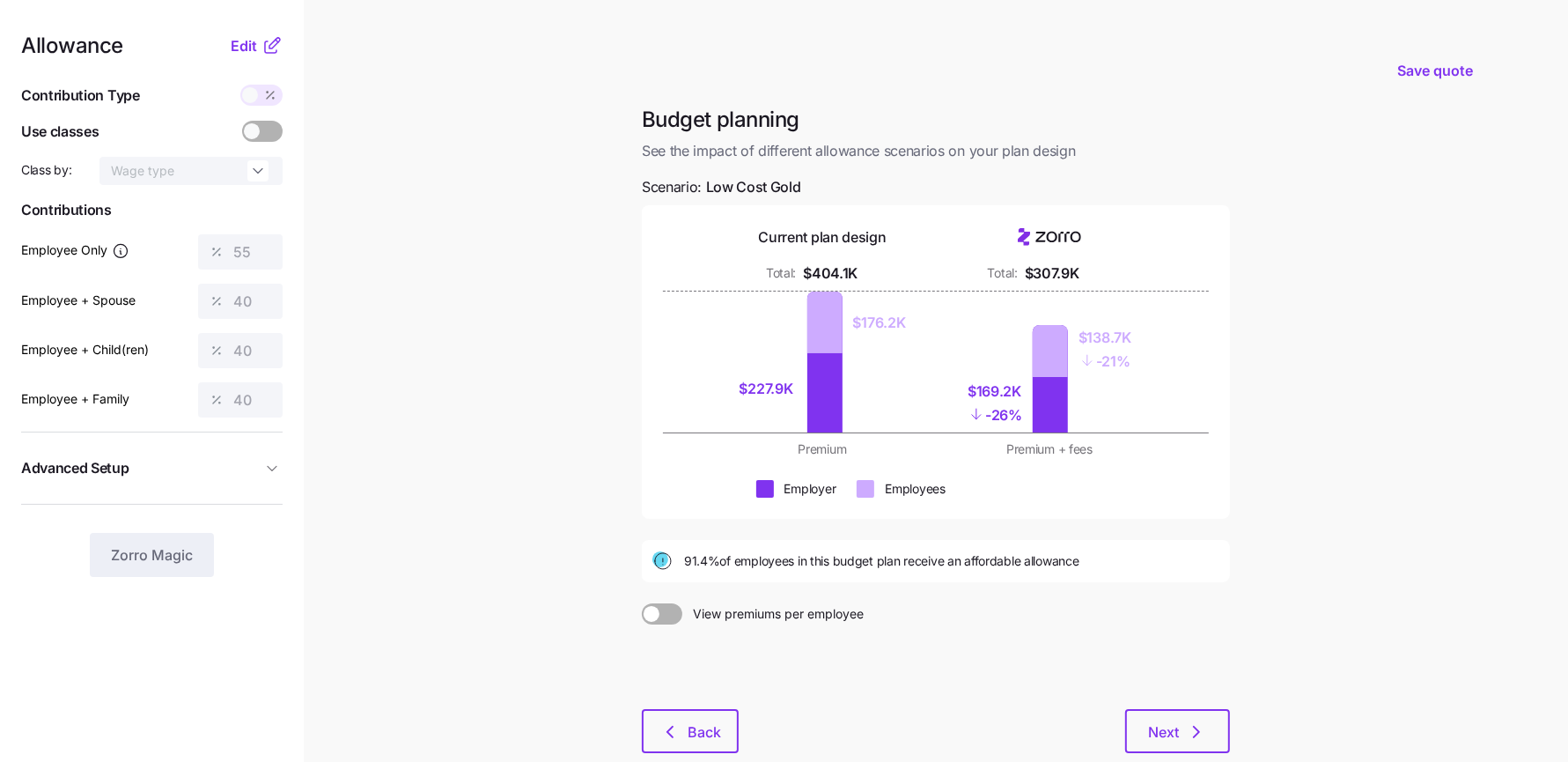
click at [345, 536] on main "Save quote Budget planning See the impact of different allowance scenarios on y…" at bounding box center [784, 433] width 1568 height 866
click at [1174, 734] on span "Next" at bounding box center [1163, 731] width 31 height 22
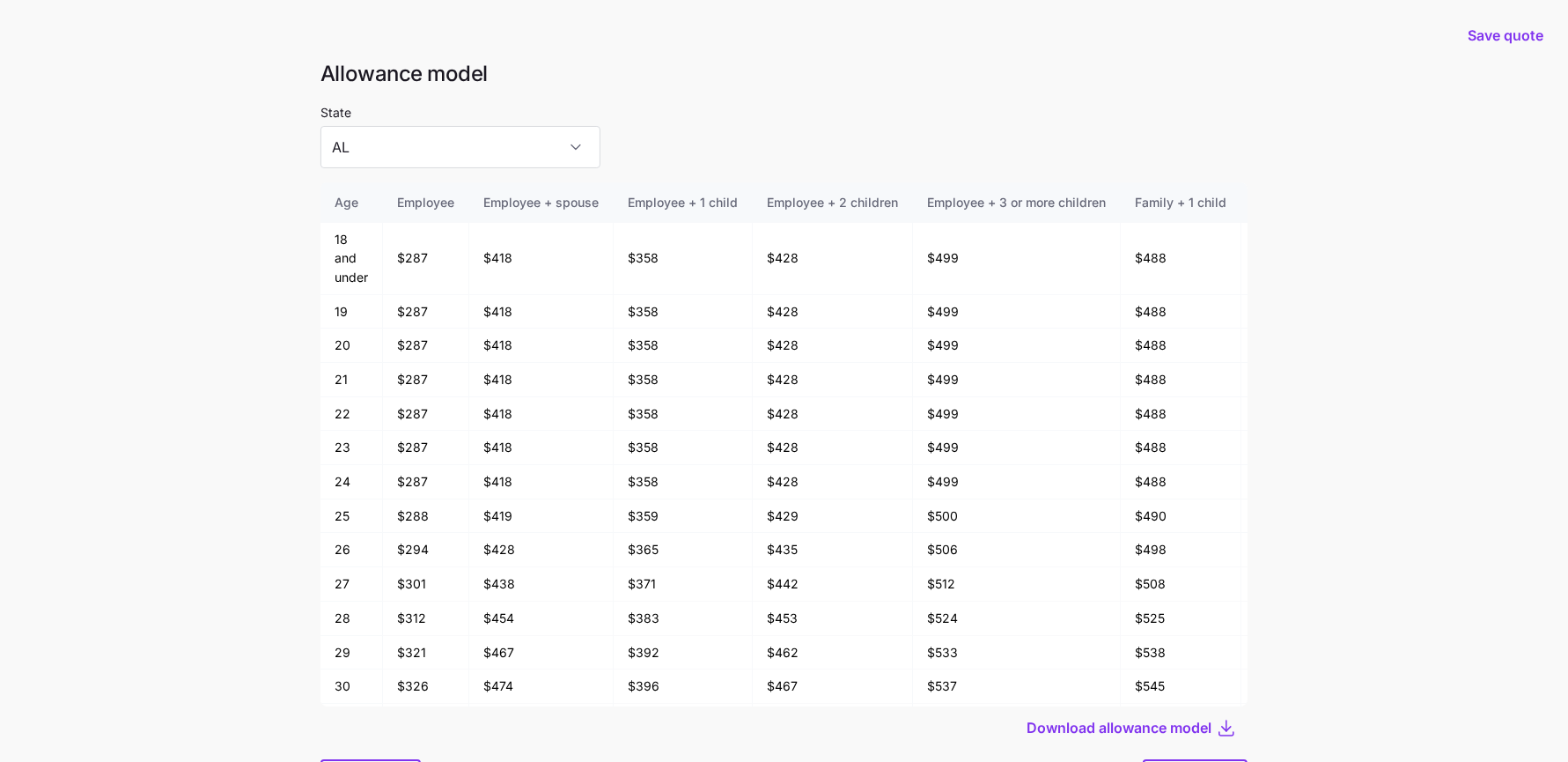
scroll to position [94, 0]
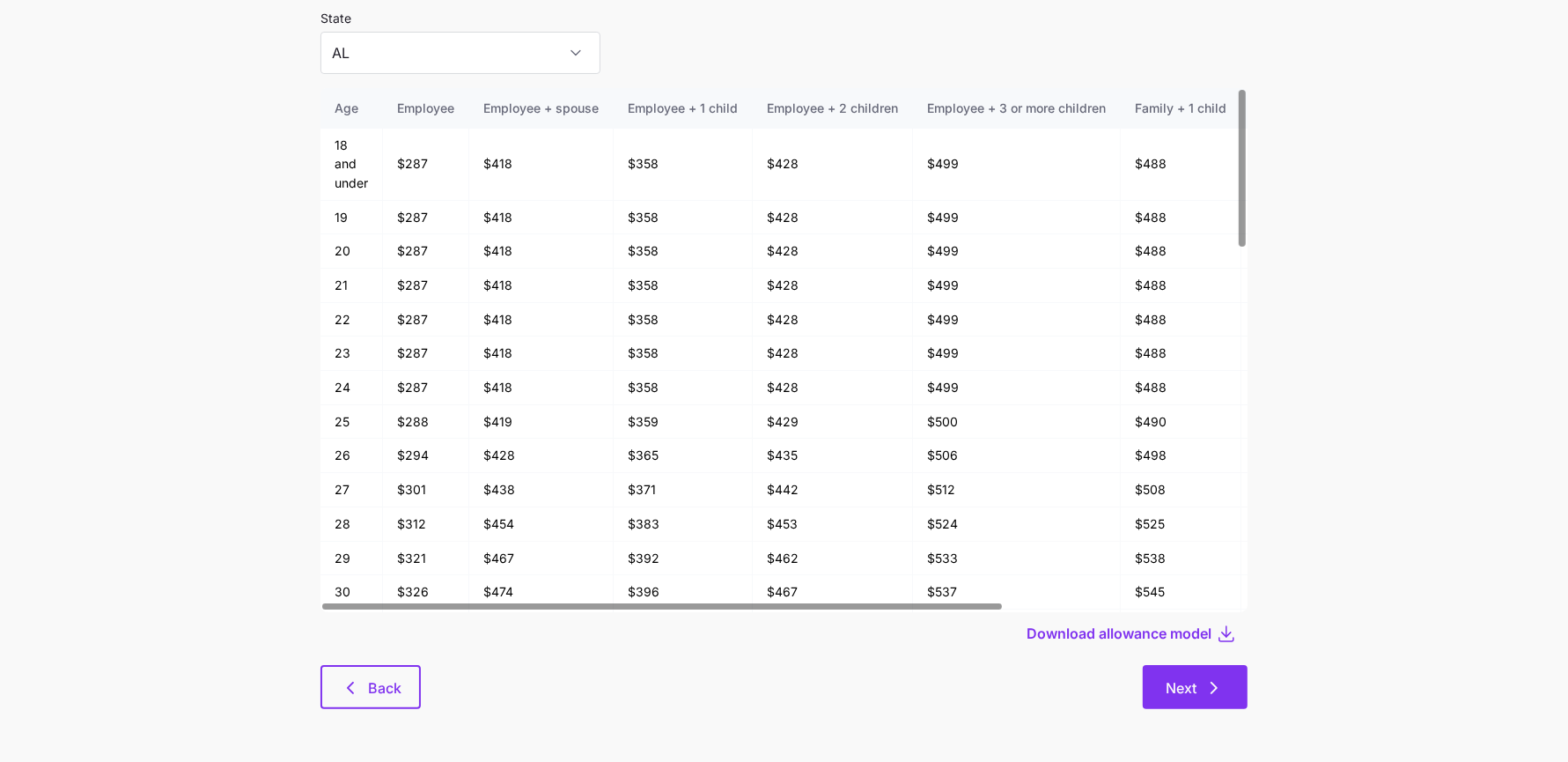
click at [1201, 696] on span "Next" at bounding box center [1195, 687] width 59 height 22
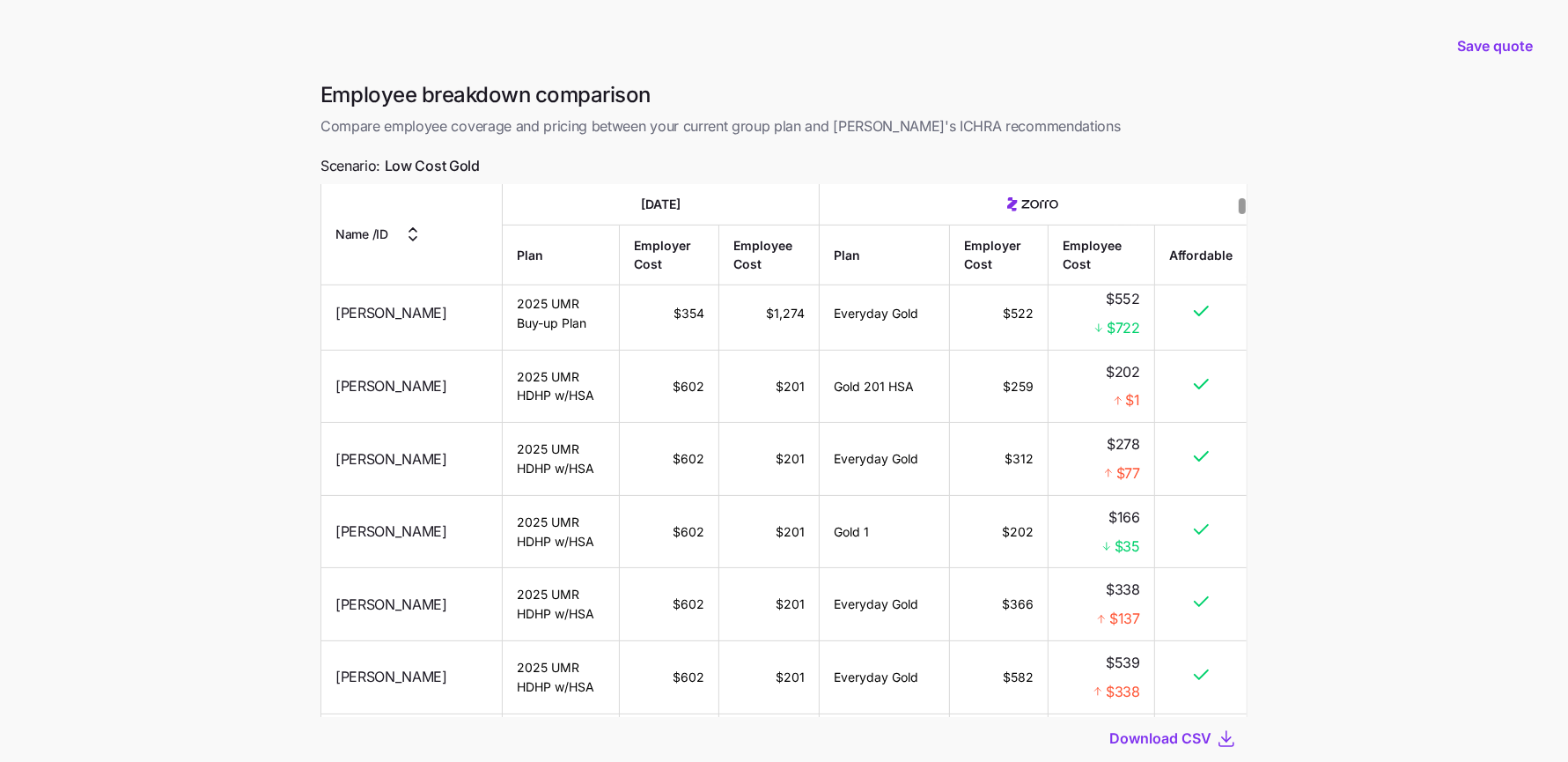
scroll to position [115, 0]
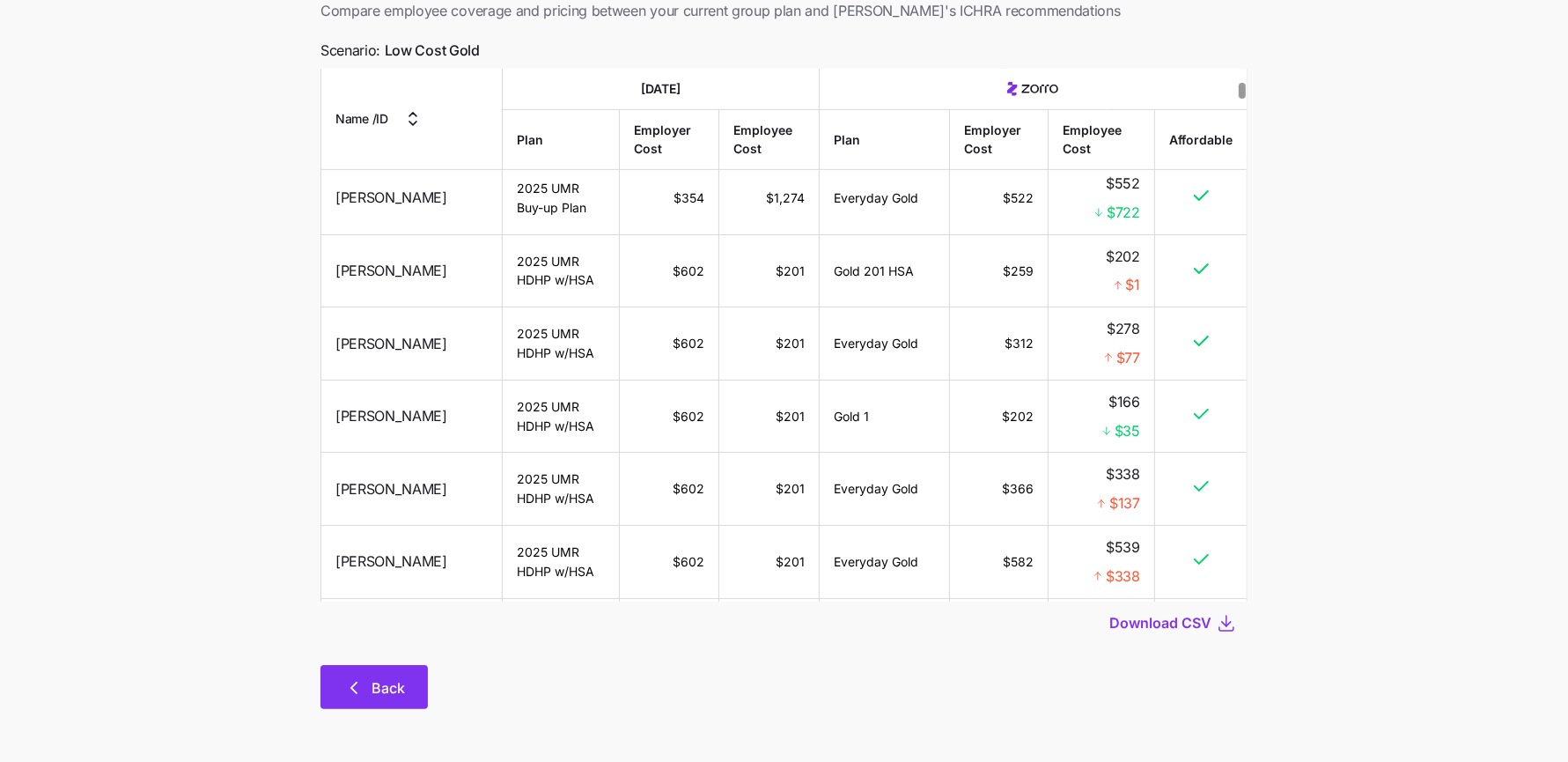
click at [339, 699] on button "Back" at bounding box center [374, 686] width 108 height 44
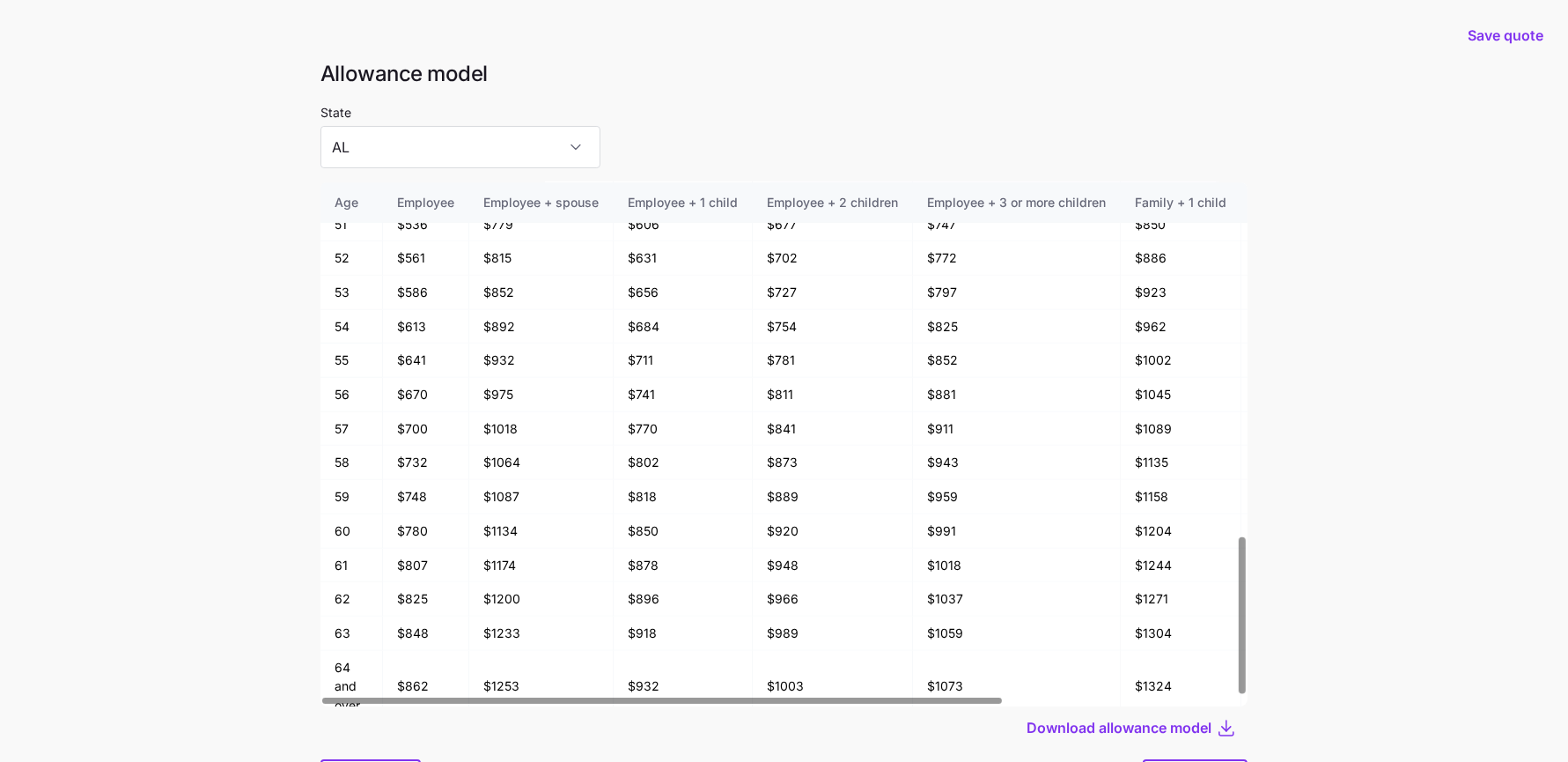
scroll to position [94, 0]
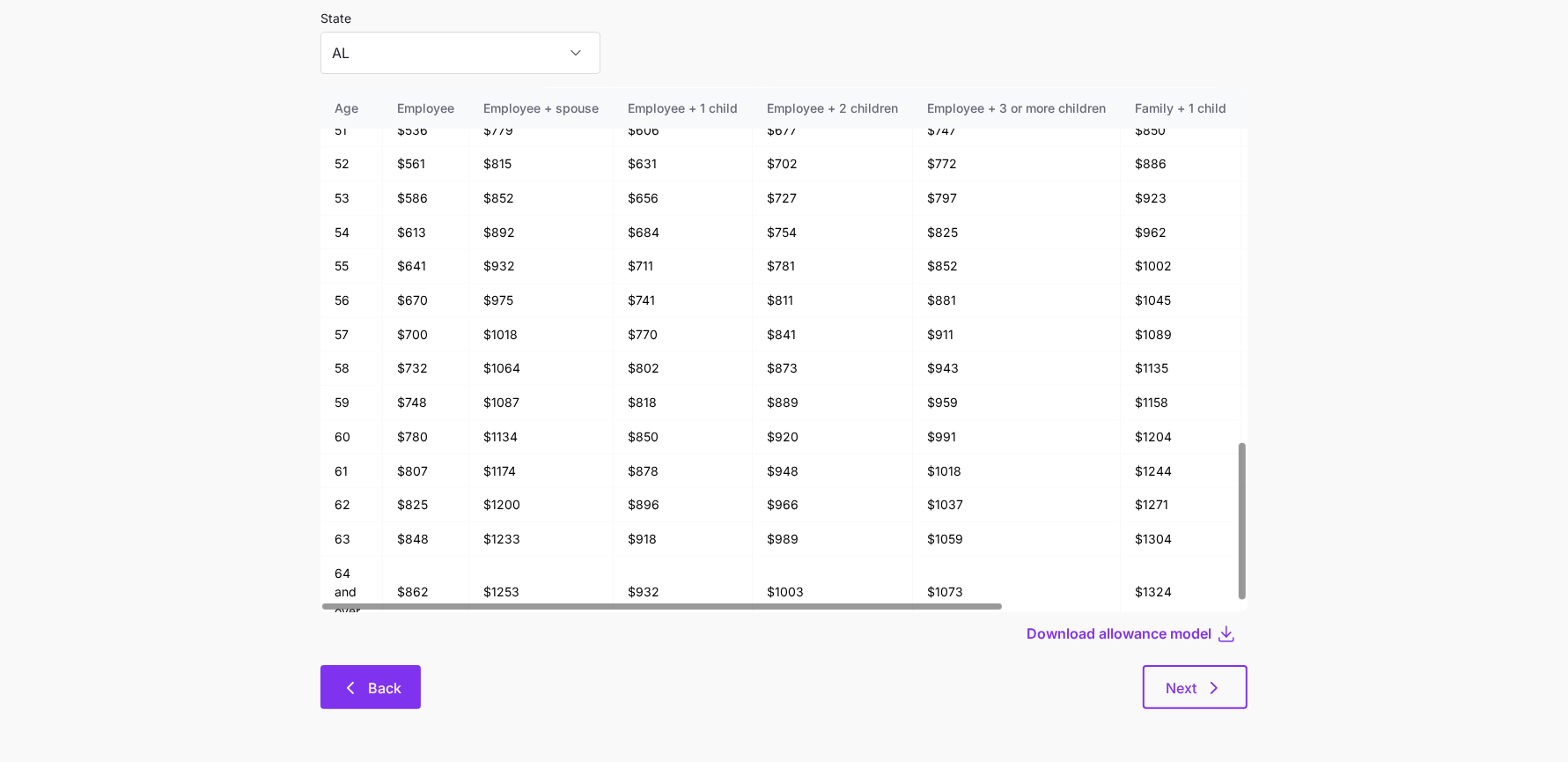
click at [379, 672] on button "Back" at bounding box center [370, 686] width 100 height 44
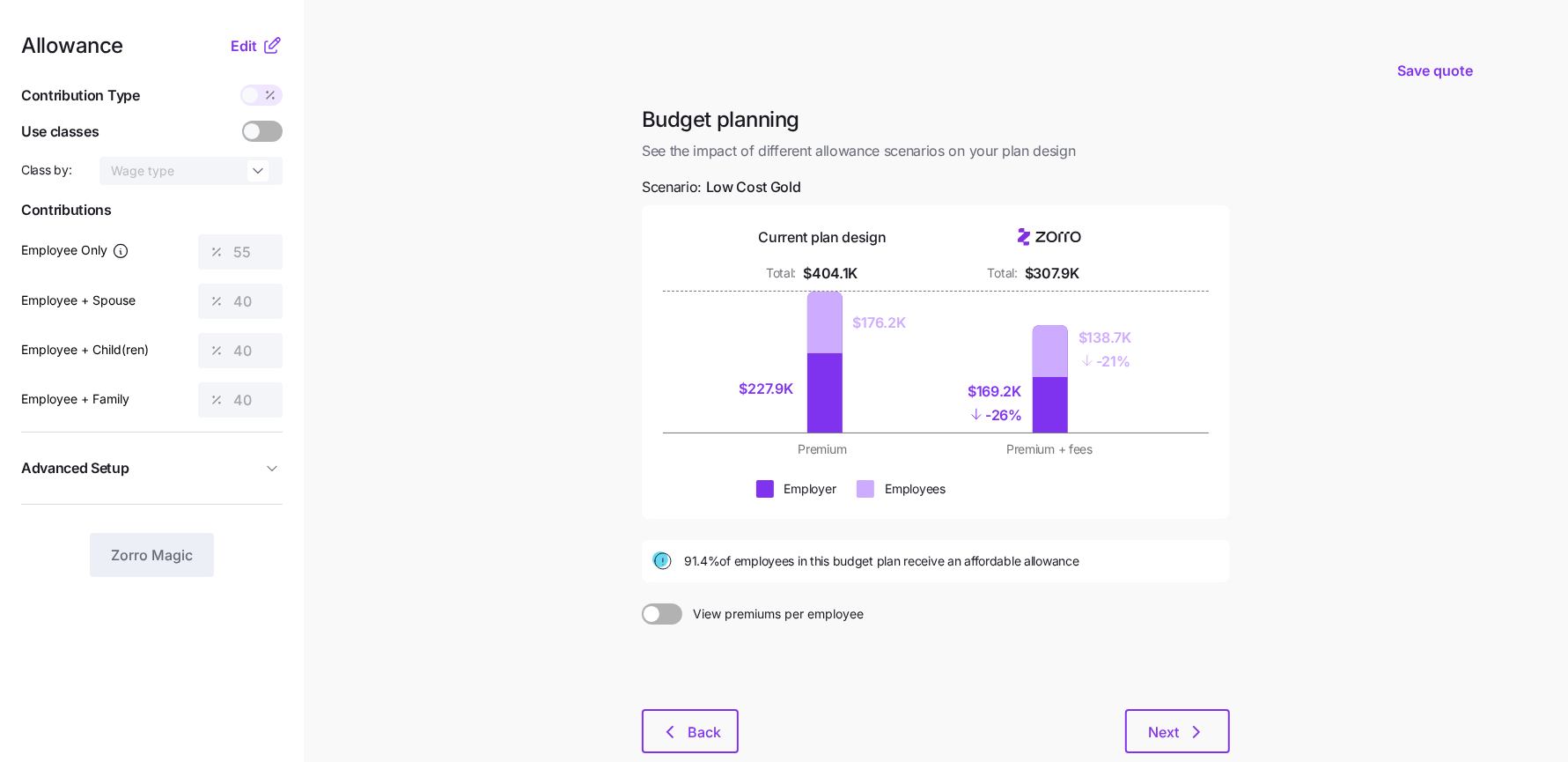
click at [252, 89] on span at bounding box center [250, 94] width 16 height 16
click at [250, 53] on span "Edit" at bounding box center [244, 46] width 26 height 22
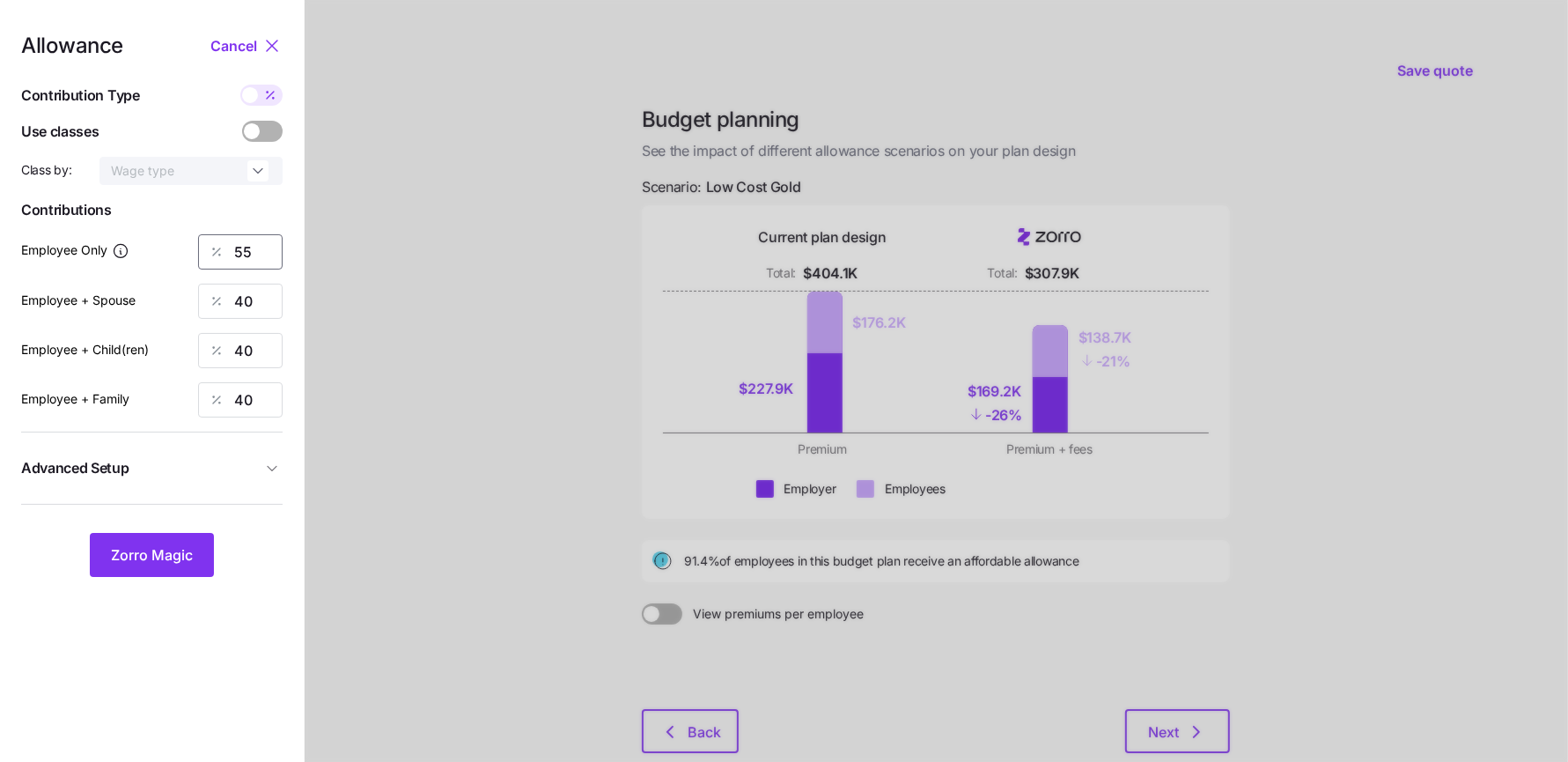
click at [250, 246] on input "55" at bounding box center [240, 252] width 84 height 36
type input "60"
click at [157, 565] on button "Zorro Magic" at bounding box center [151, 554] width 124 height 44
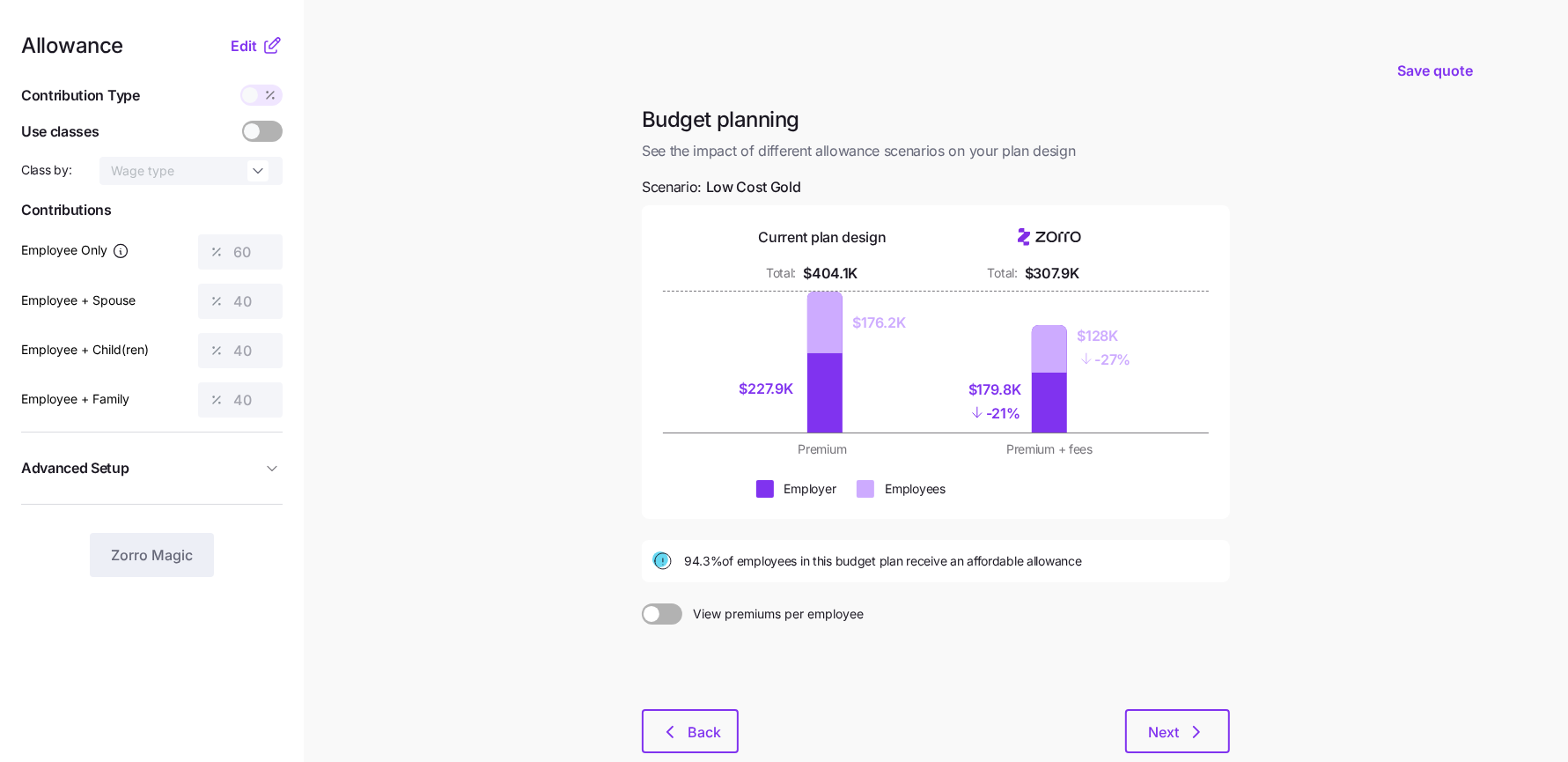
scroll to position [102, 0]
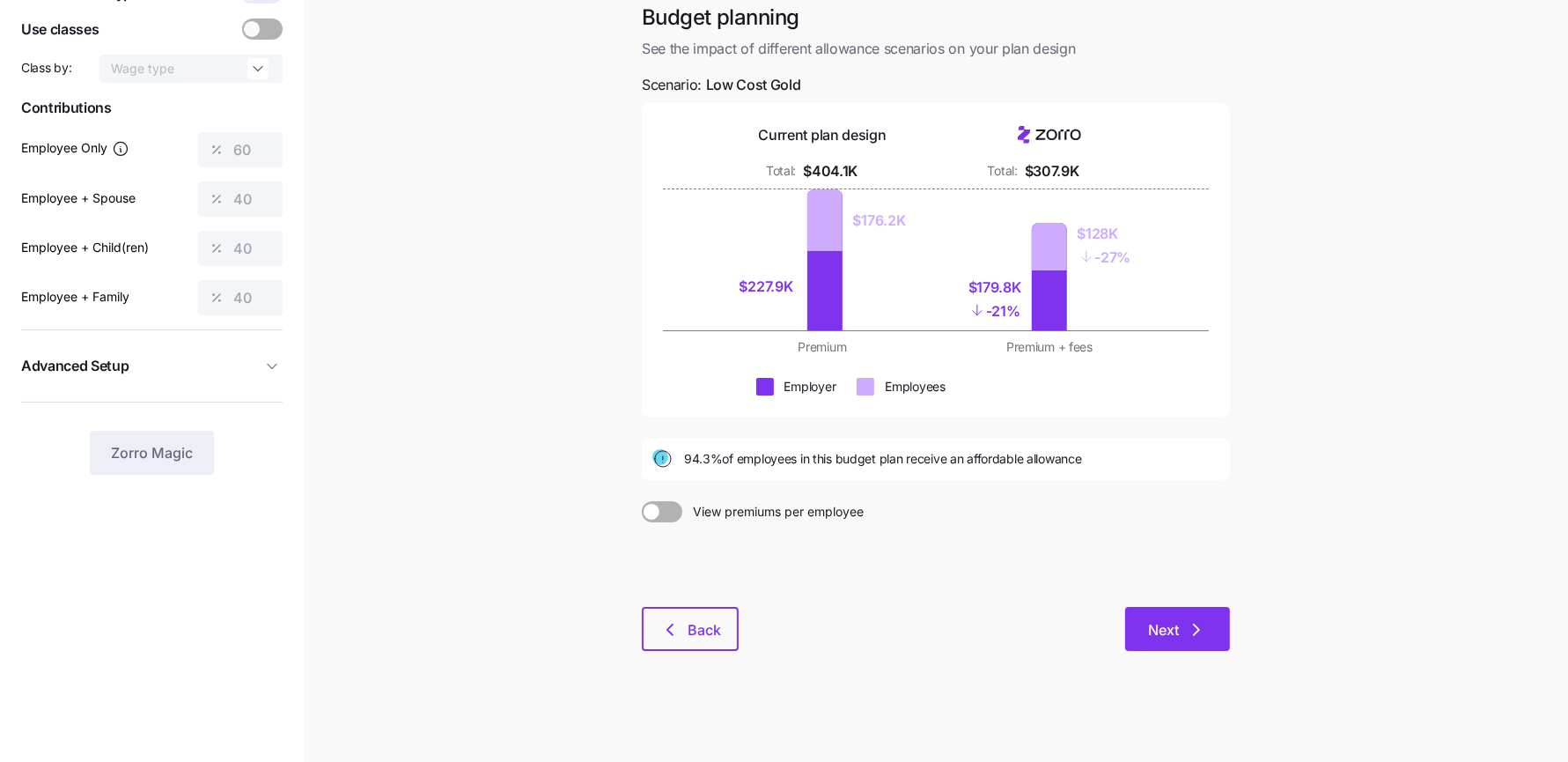
click at [1171, 627] on span "Next" at bounding box center [1163, 629] width 31 height 22
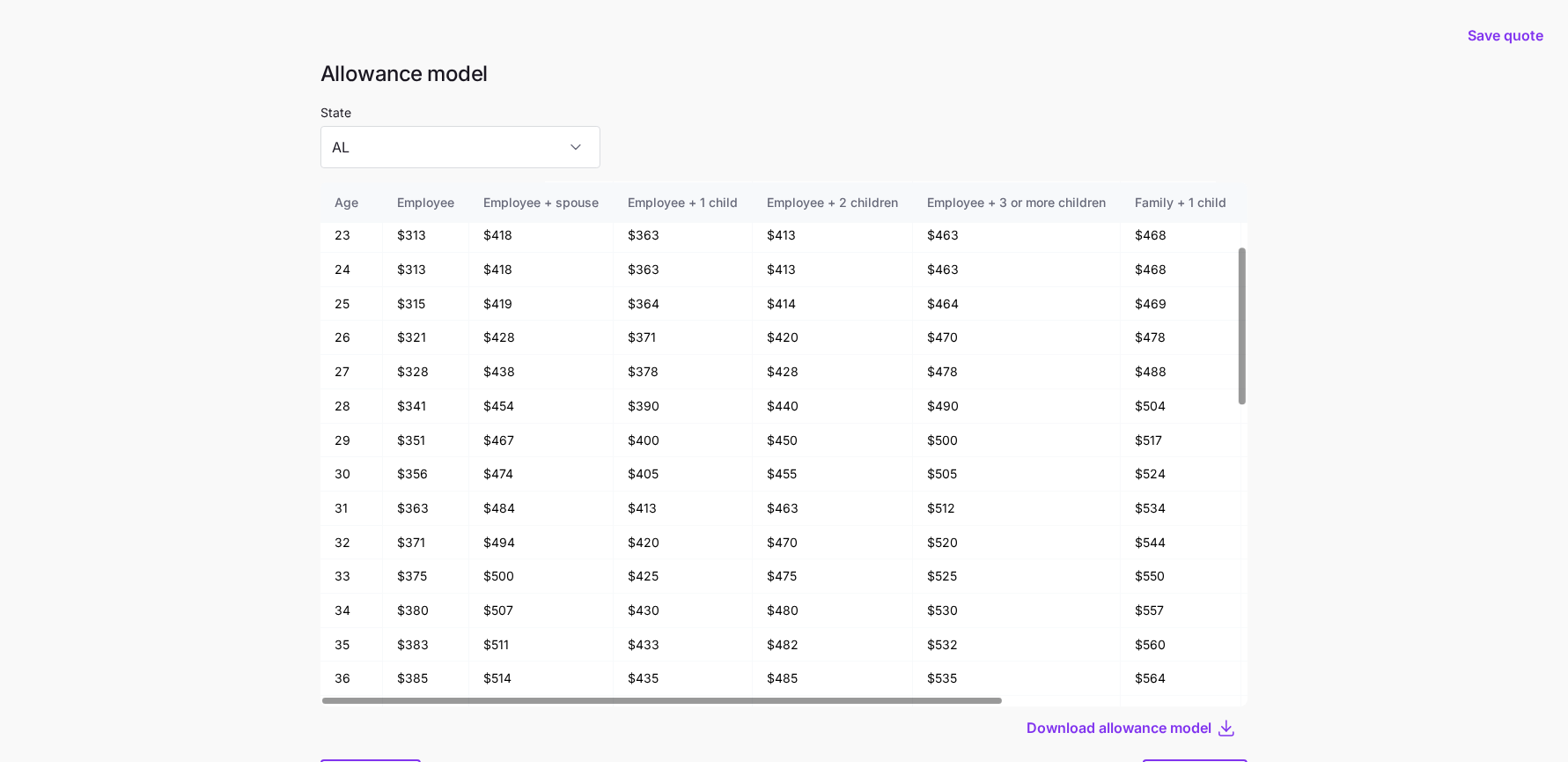
scroll to position [94, 0]
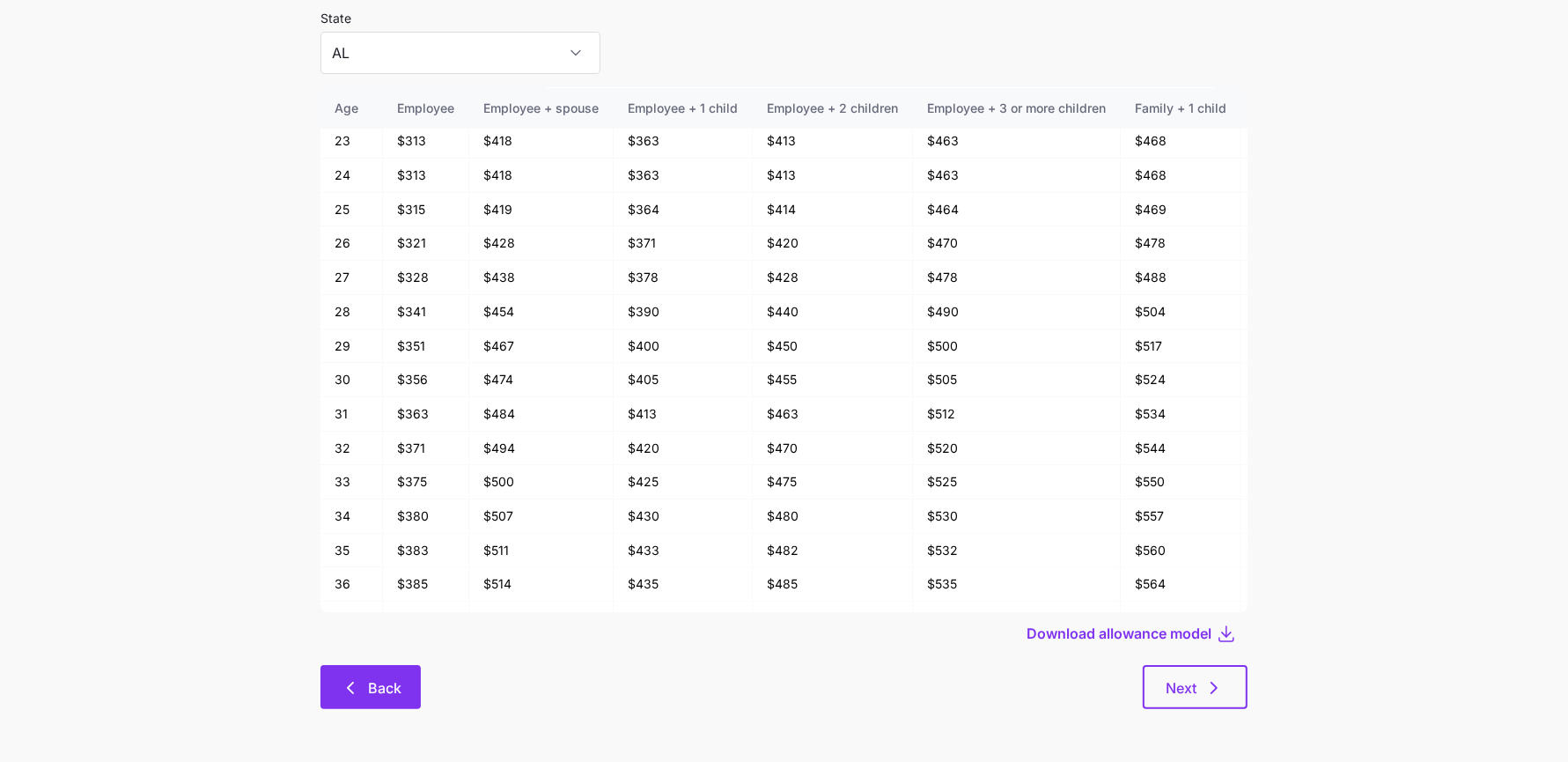
click at [403, 680] on button "Back" at bounding box center [370, 686] width 100 height 44
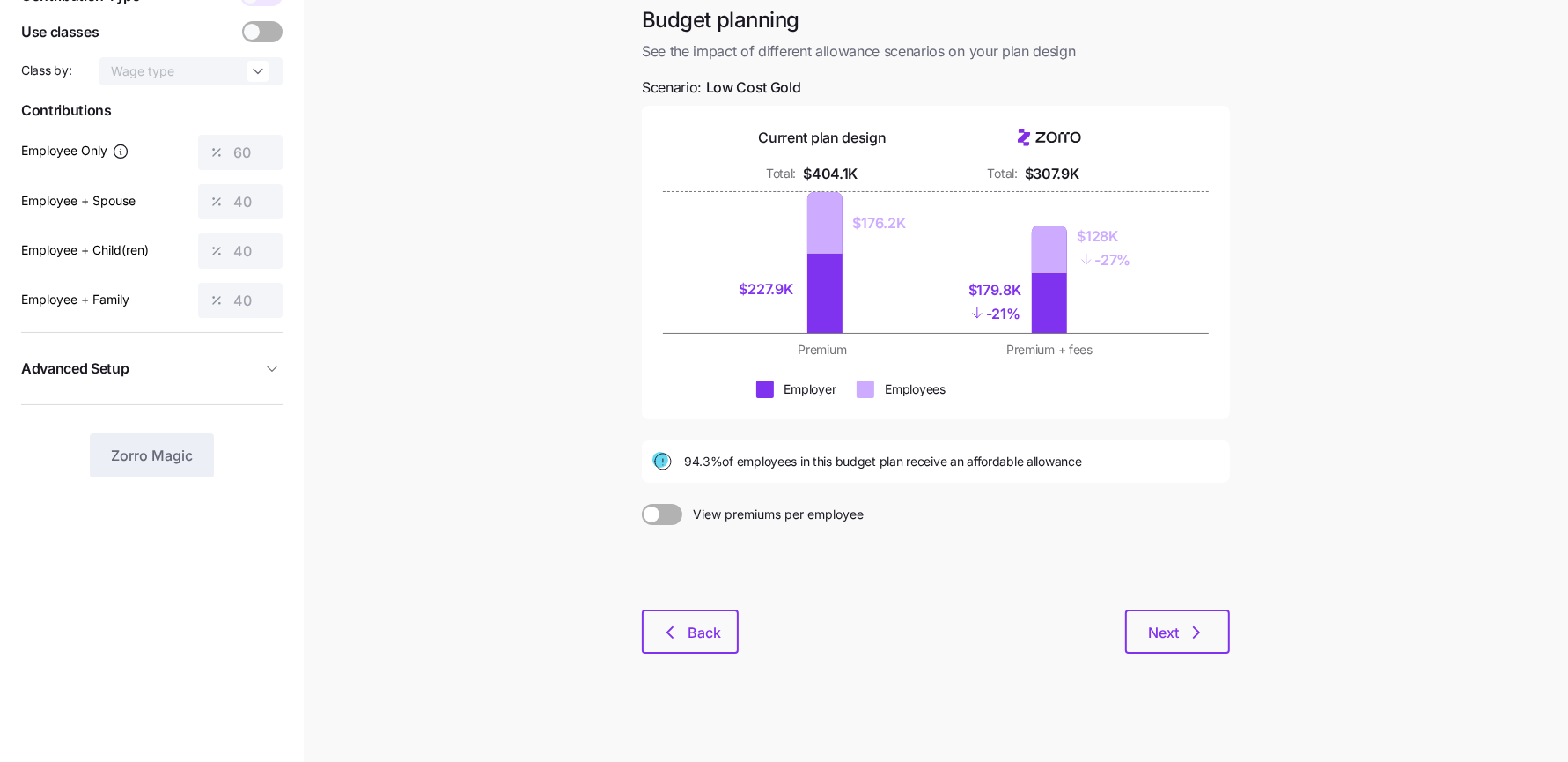
scroll to position [102, 0]
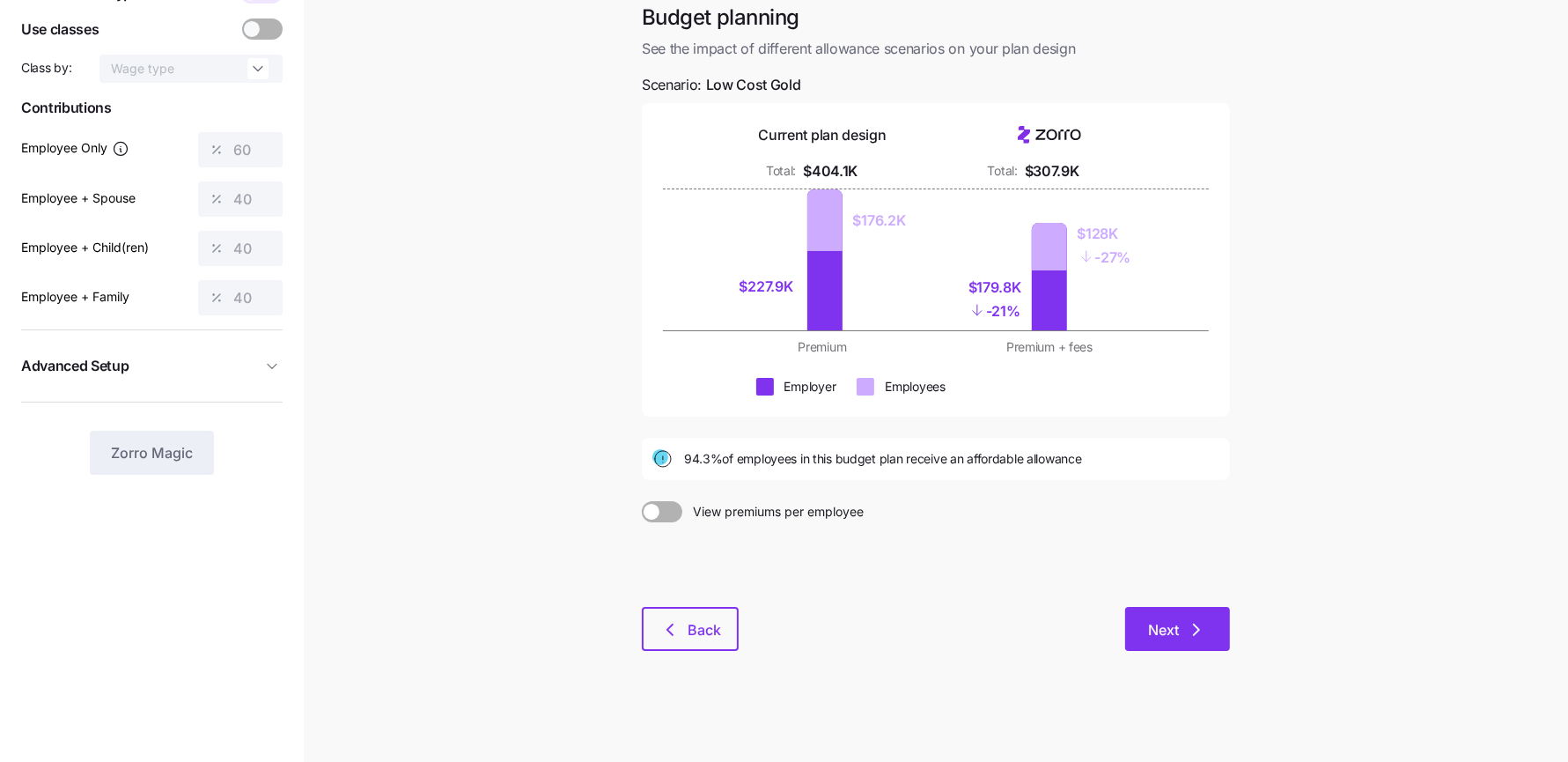
click at [1174, 628] on span "Next" at bounding box center [1163, 629] width 31 height 22
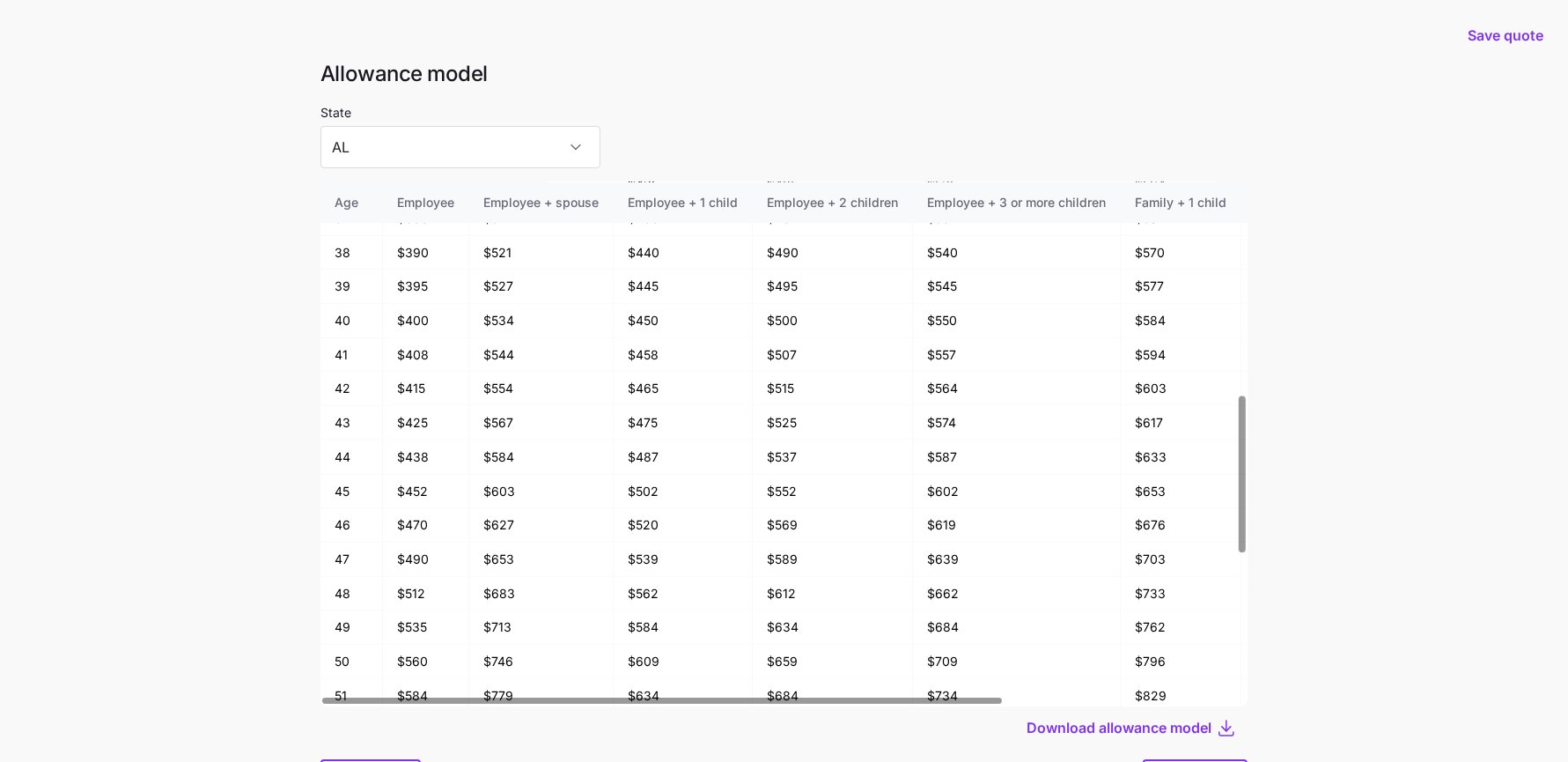
scroll to position [94, 0]
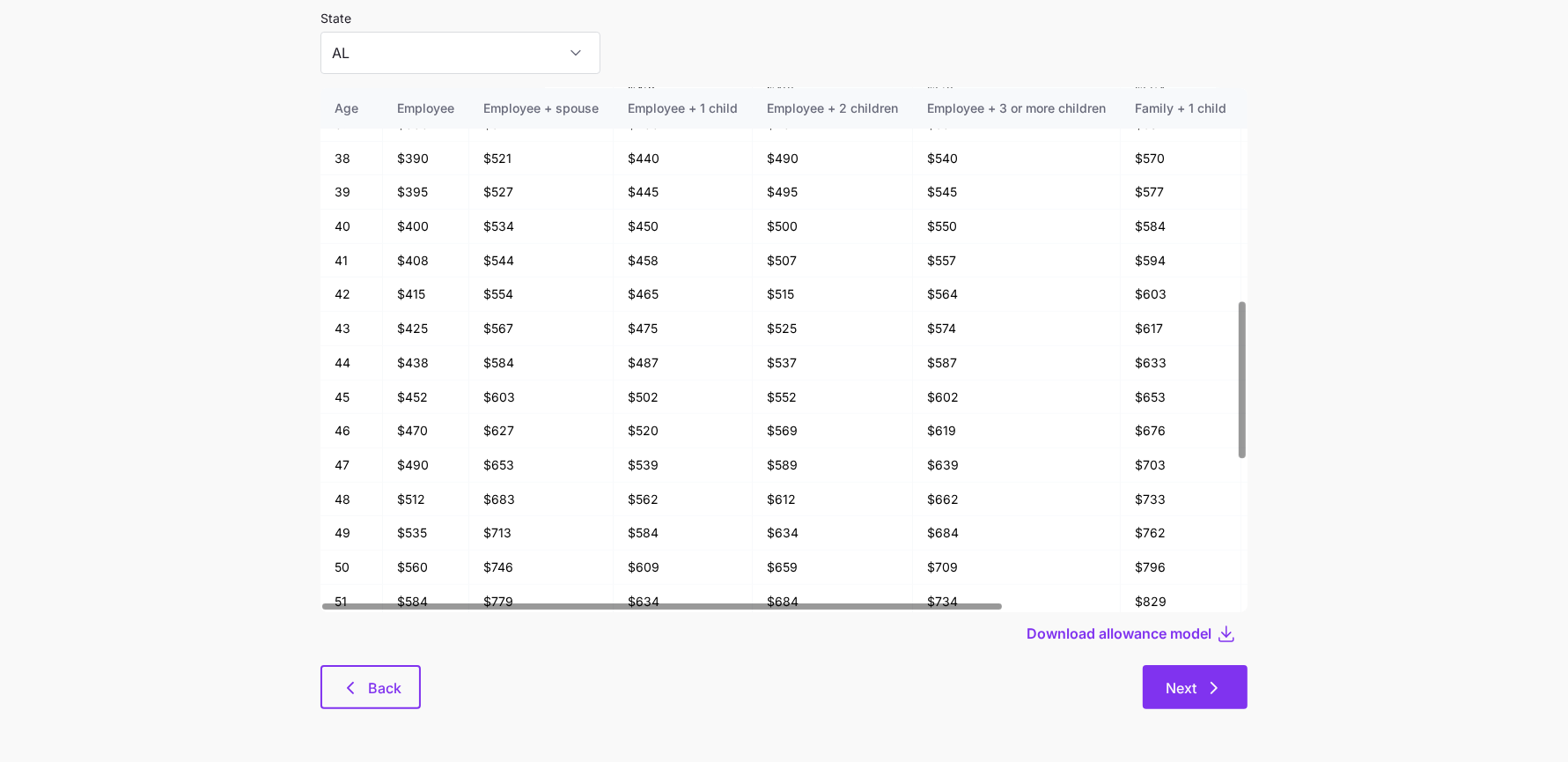
click at [1213, 667] on button "Next" at bounding box center [1195, 686] width 105 height 44
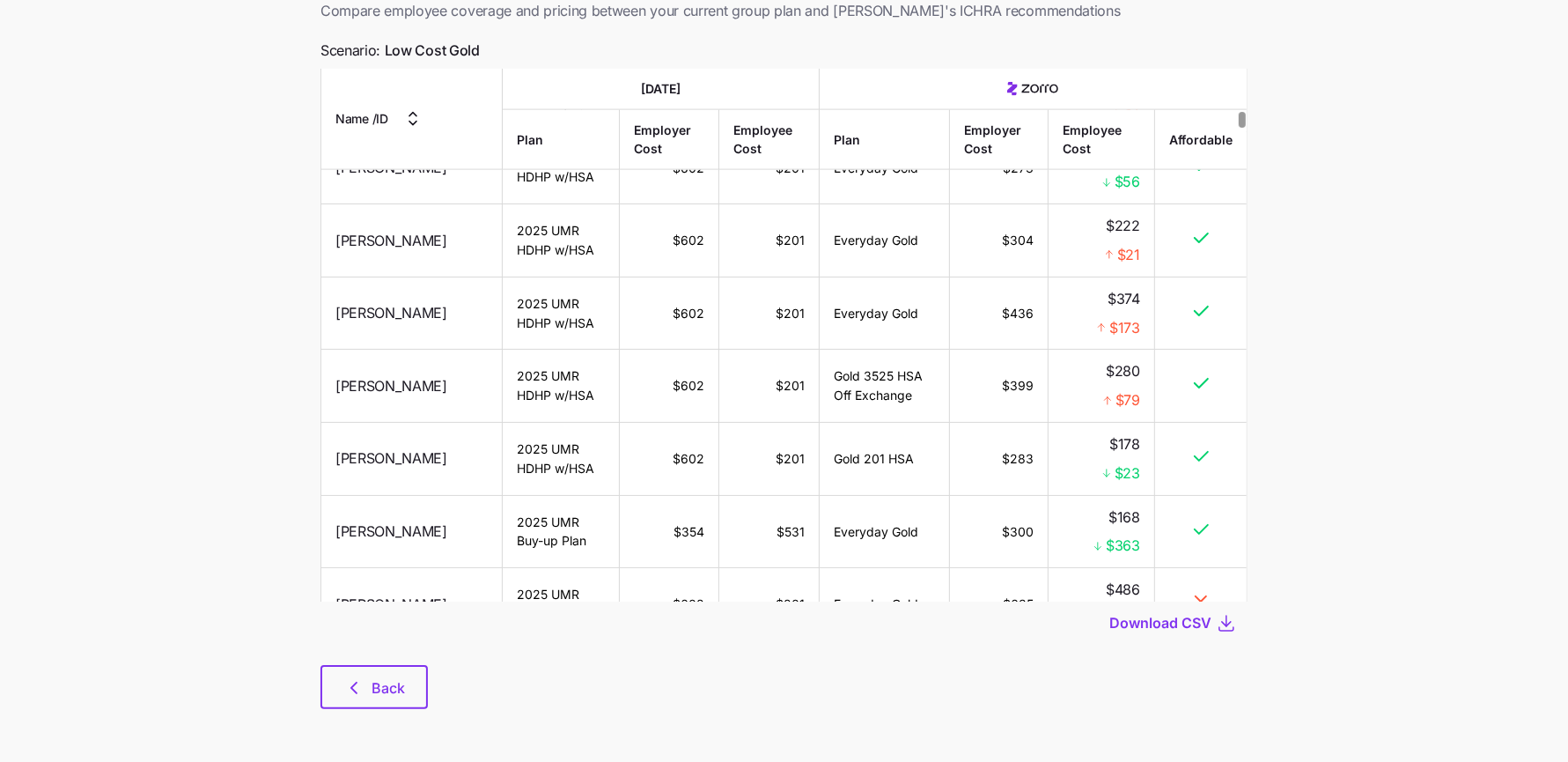
scroll to position [2461, 0]
click at [1245, 136] on div at bounding box center [1242, 133] width 7 height 16
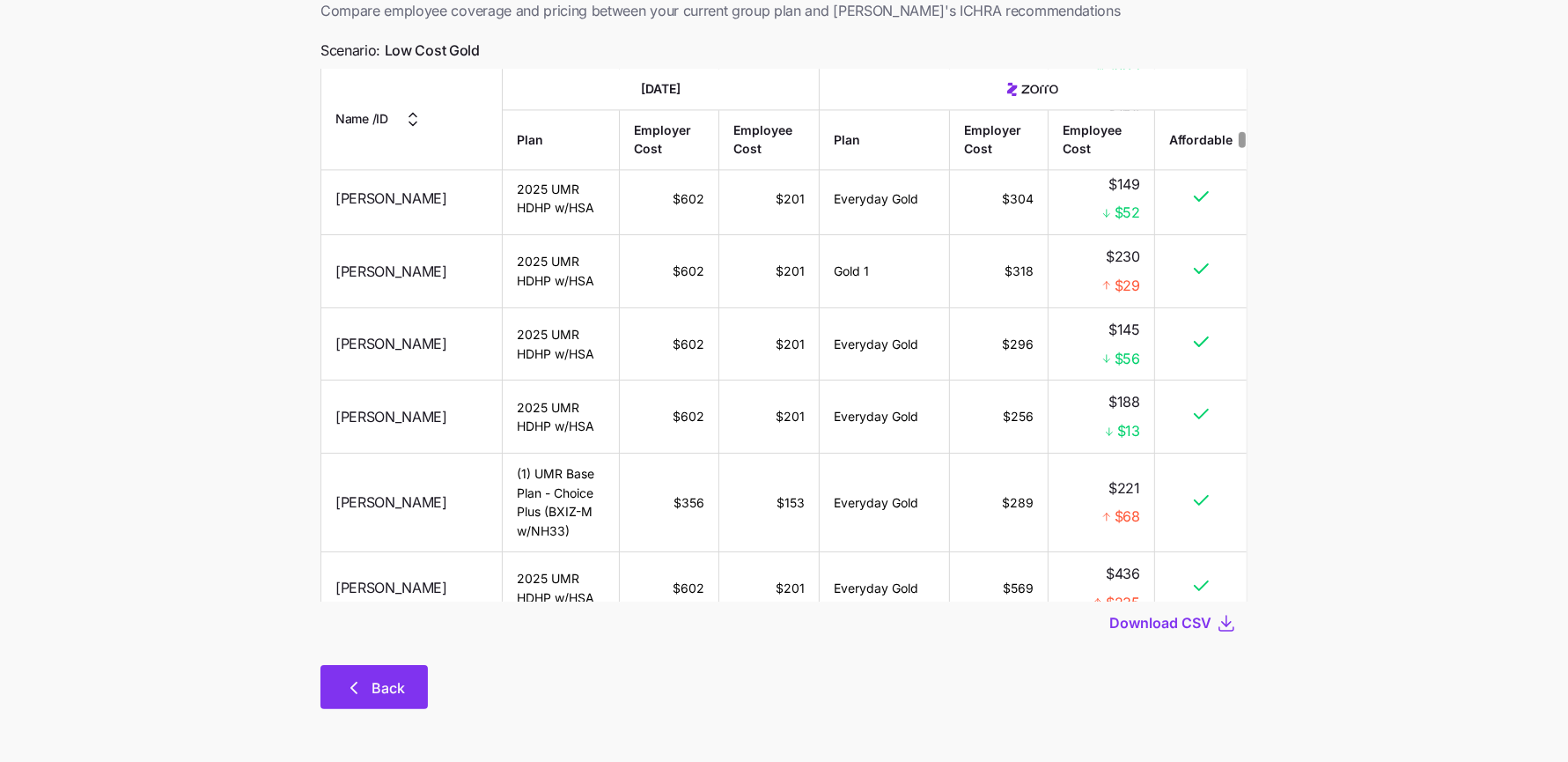
click at [401, 674] on button "Back" at bounding box center [374, 686] width 108 height 44
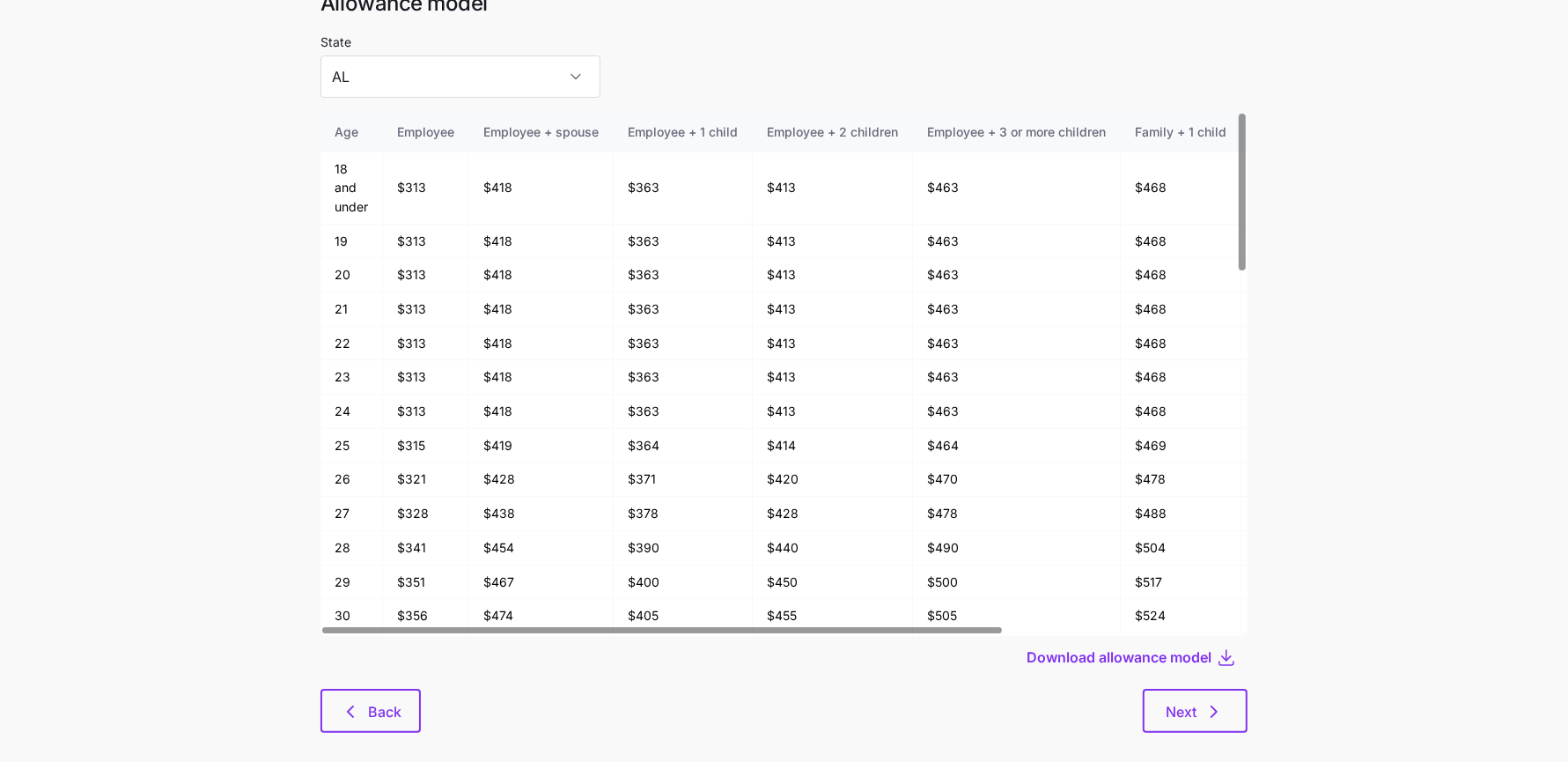
scroll to position [94, 0]
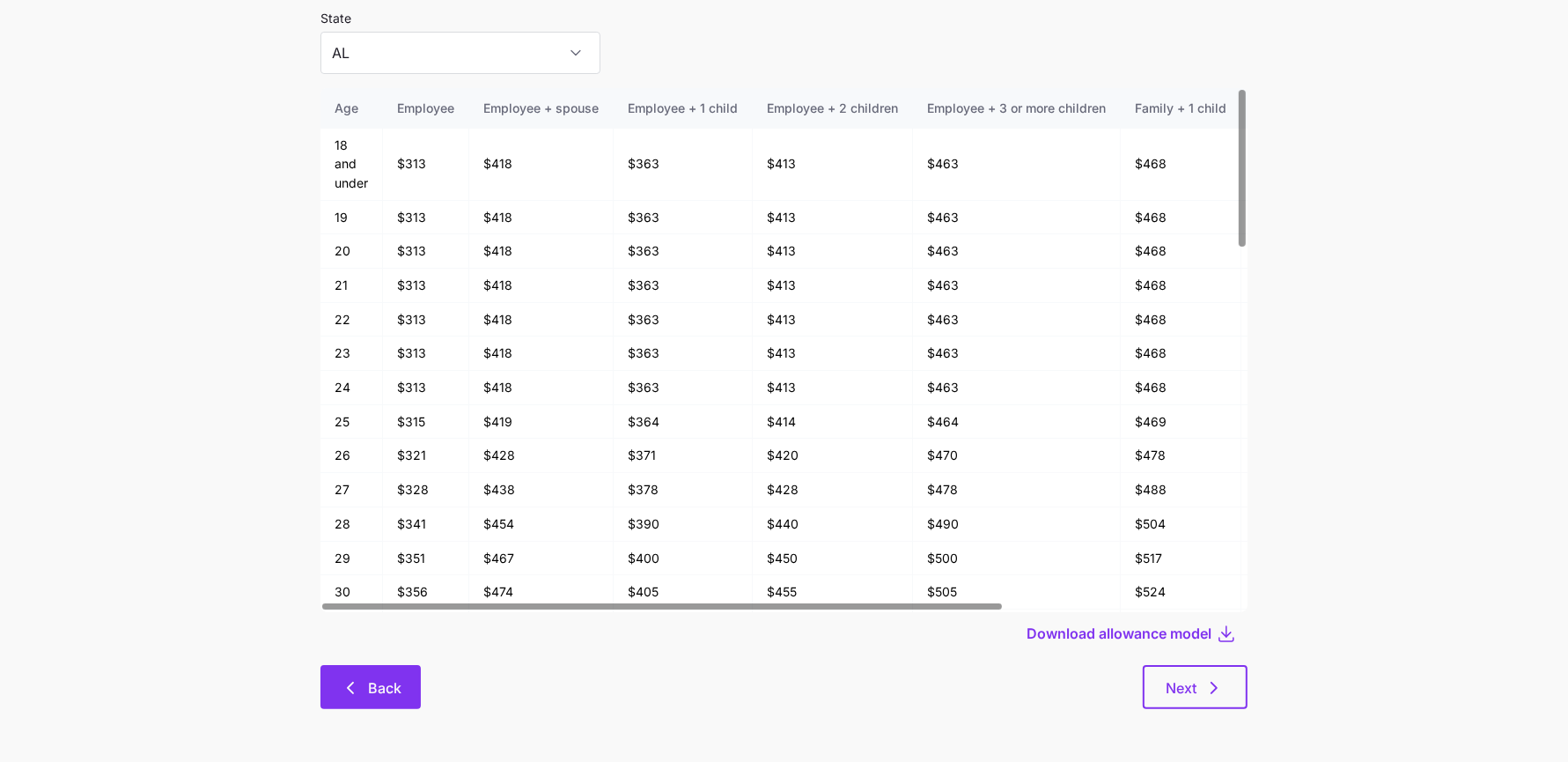
click at [410, 686] on button "Back" at bounding box center [370, 686] width 100 height 44
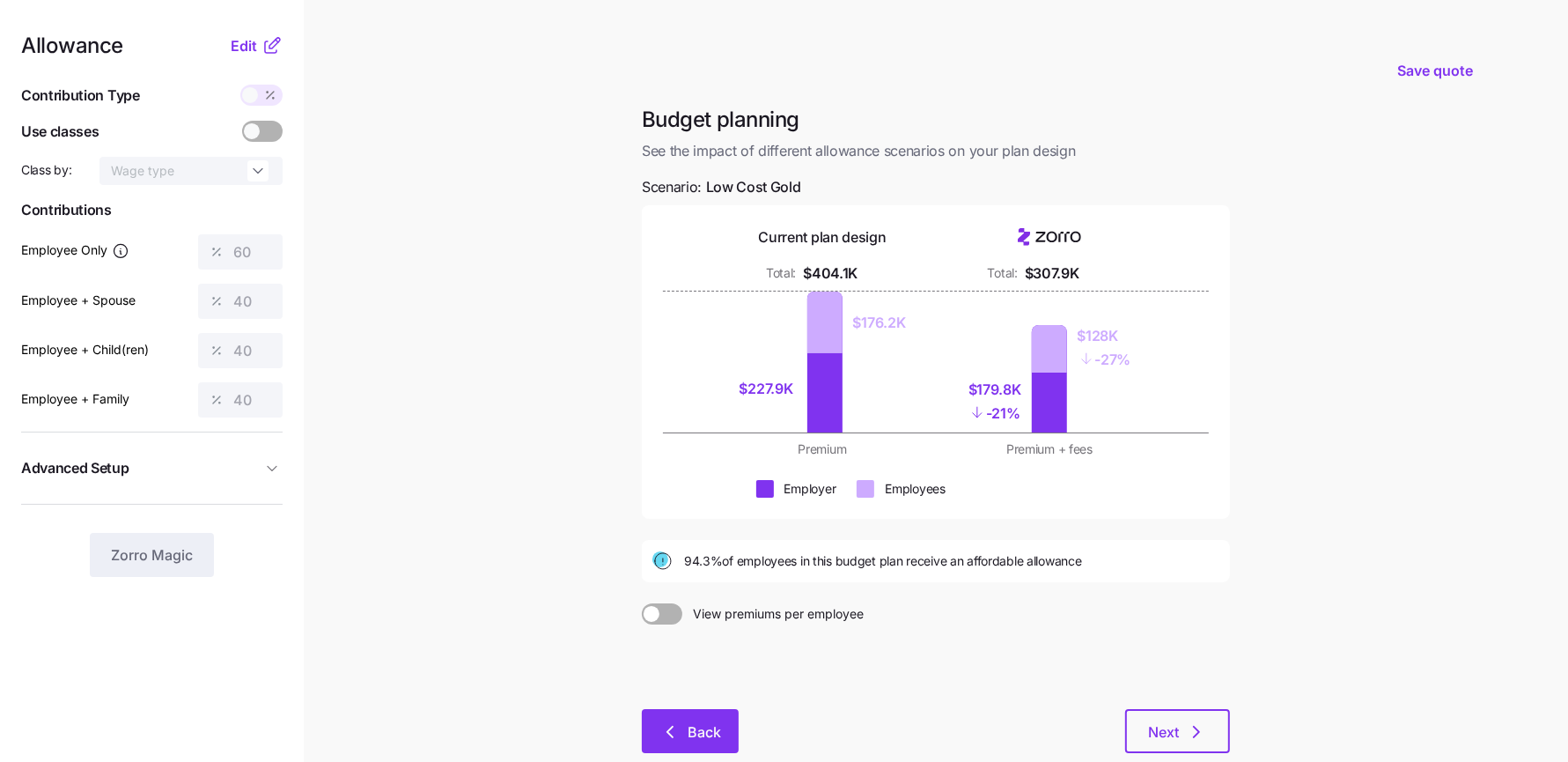
click at [700, 720] on button "Back" at bounding box center [691, 730] width 97 height 44
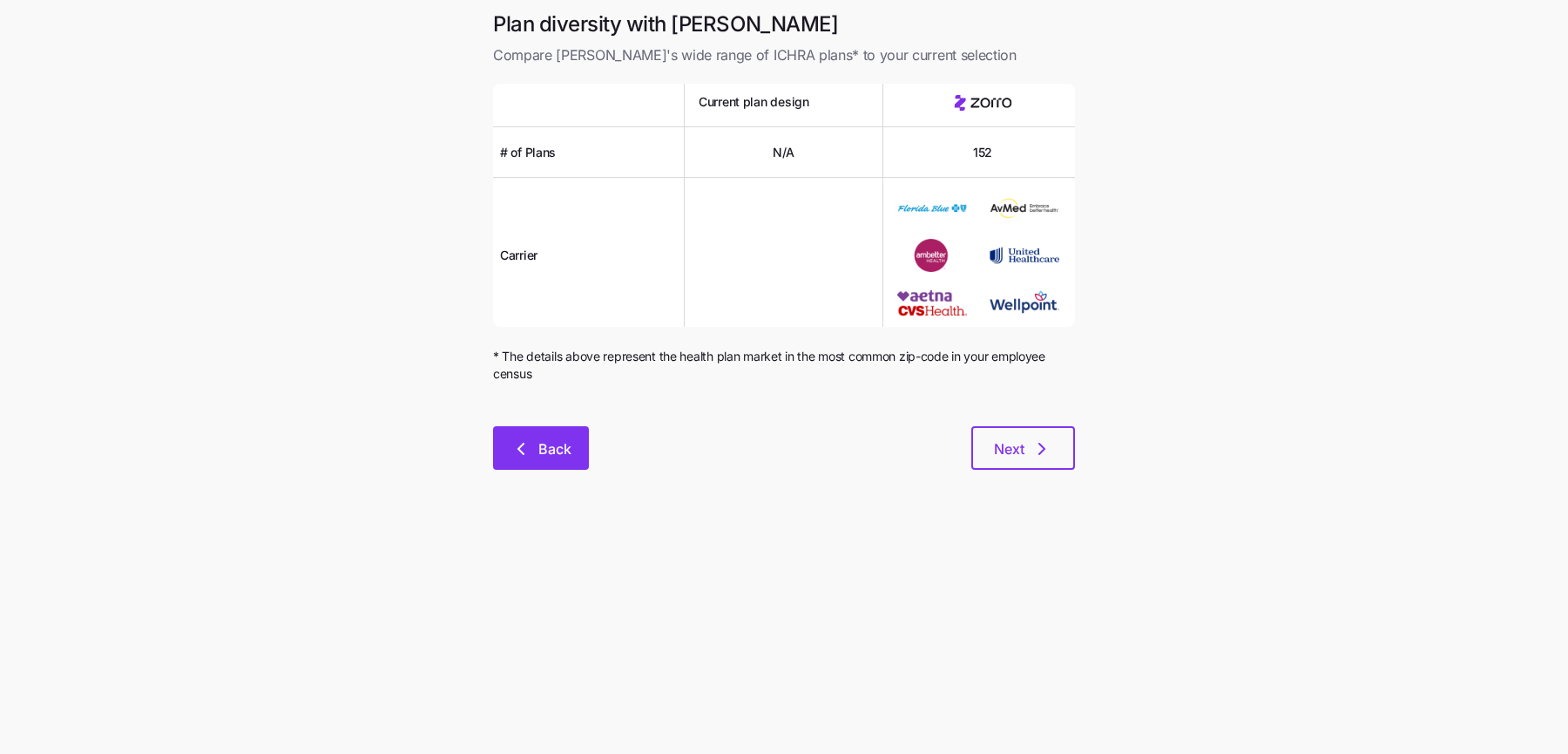
click at [541, 446] on span "Back" at bounding box center [555, 449] width 33 height 21
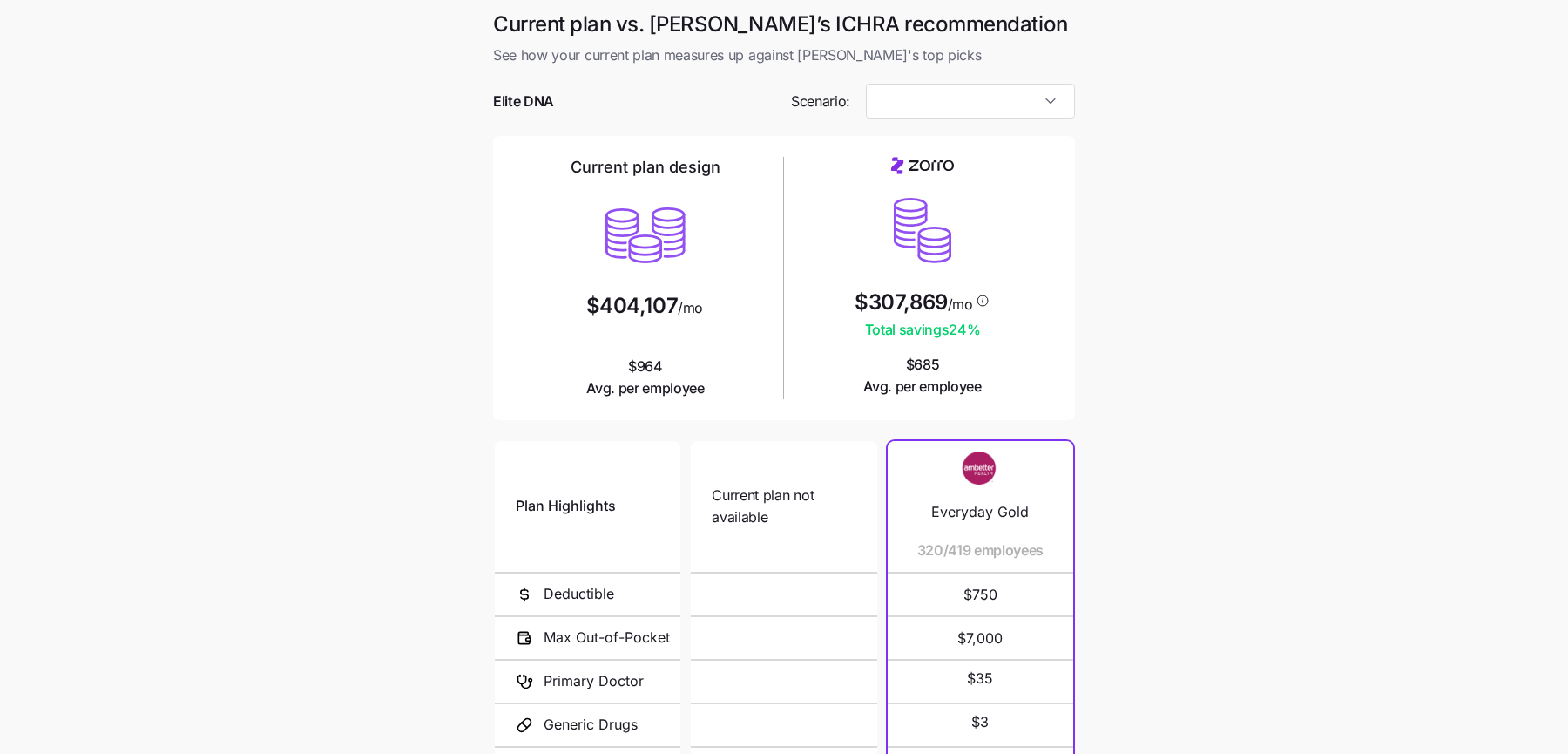
type input "Low Cost Gold"
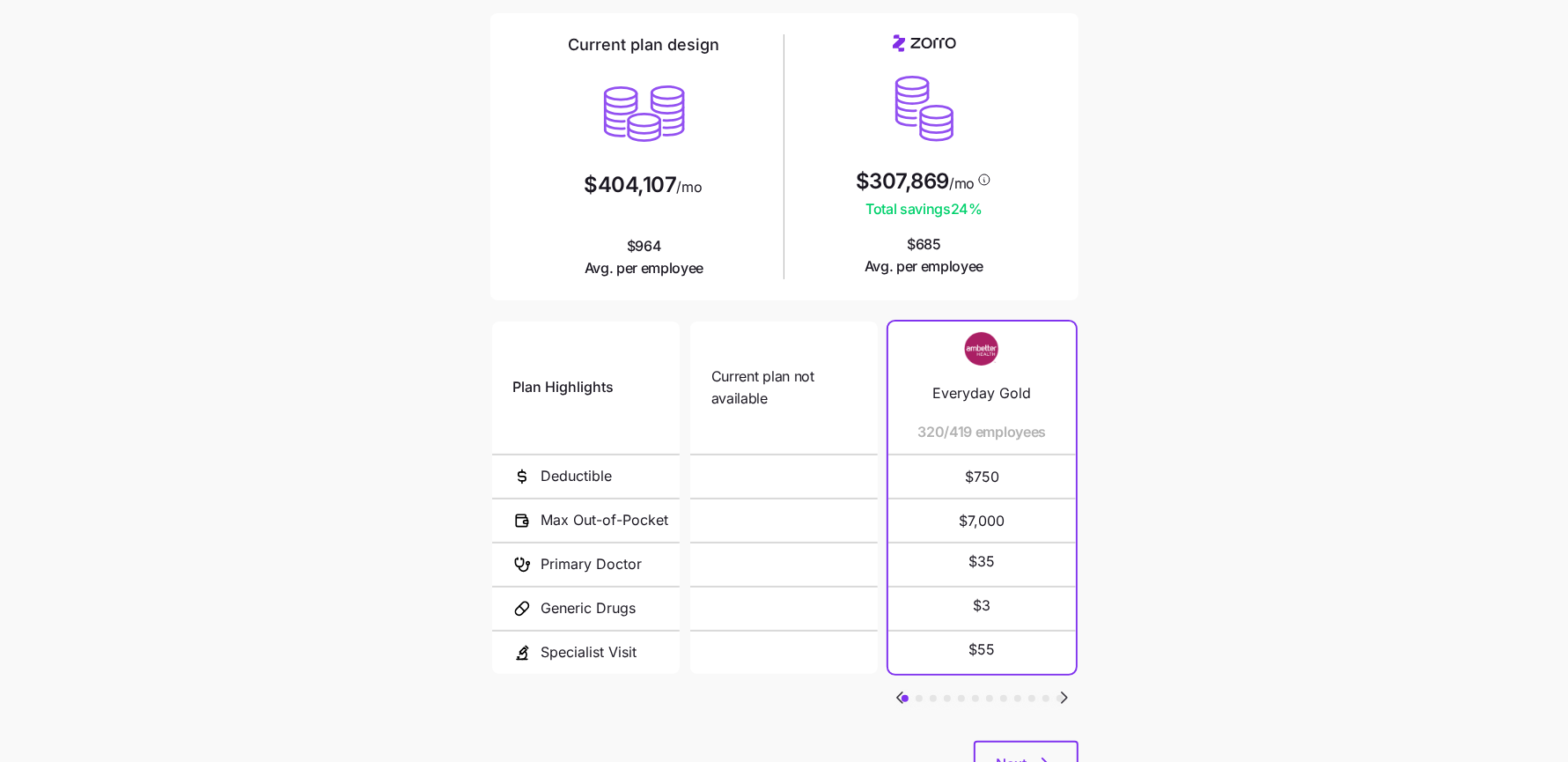
scroll to position [199, 0]
